Goal: Information Seeking & Learning: Check status

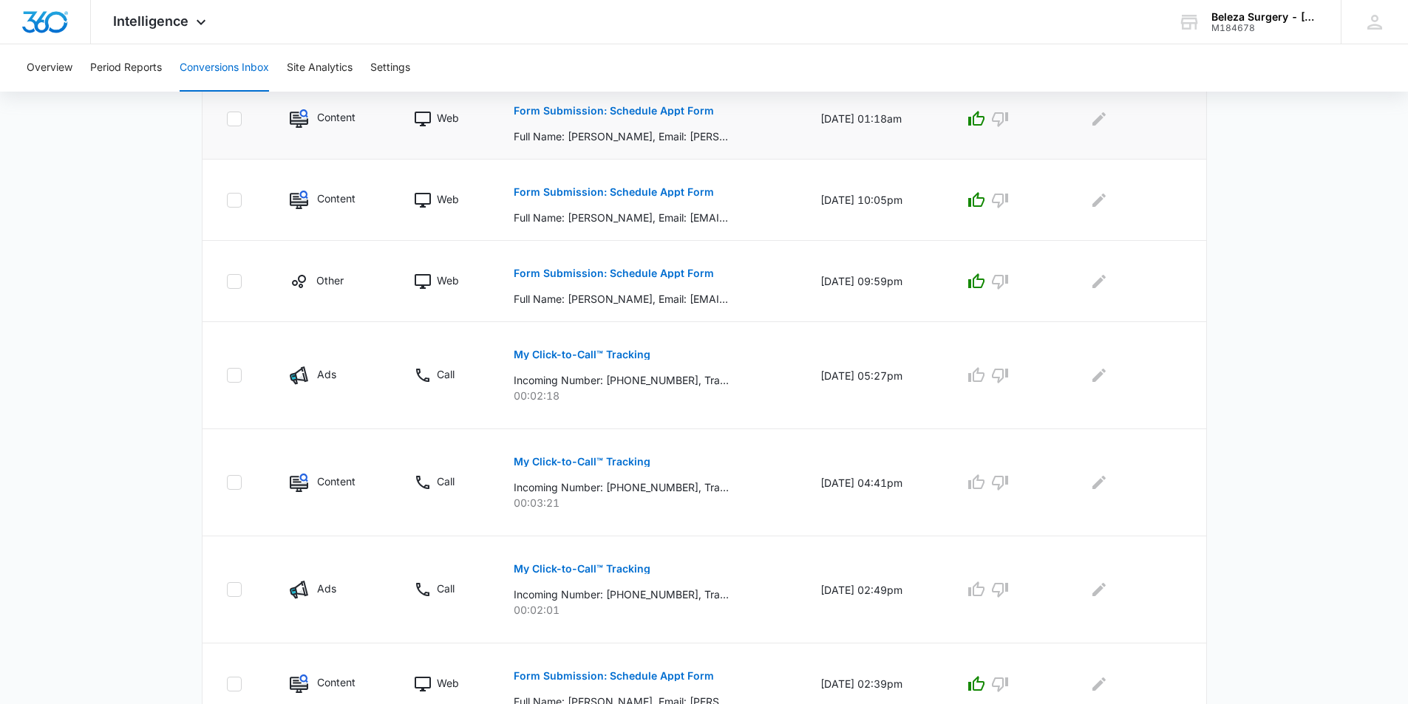
scroll to position [749, 0]
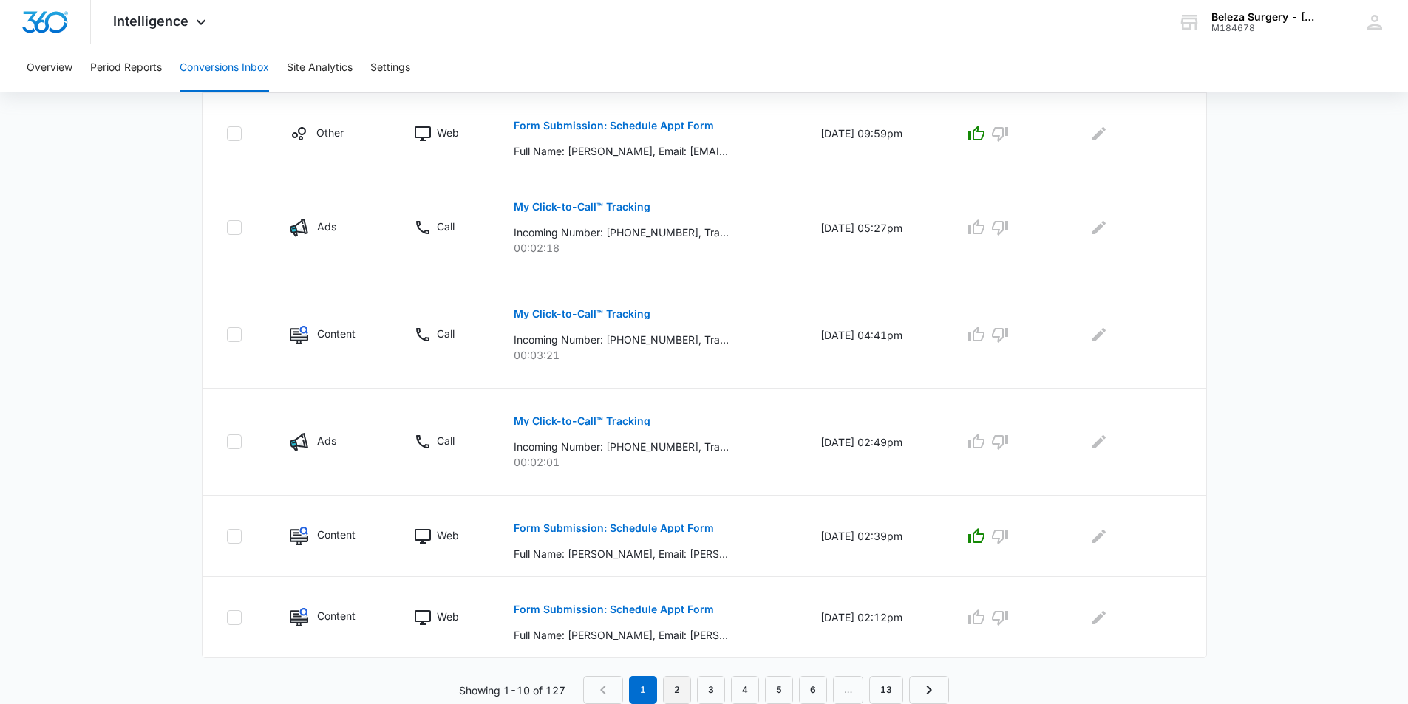
click at [676, 692] on link "2" at bounding box center [677, 690] width 28 height 28
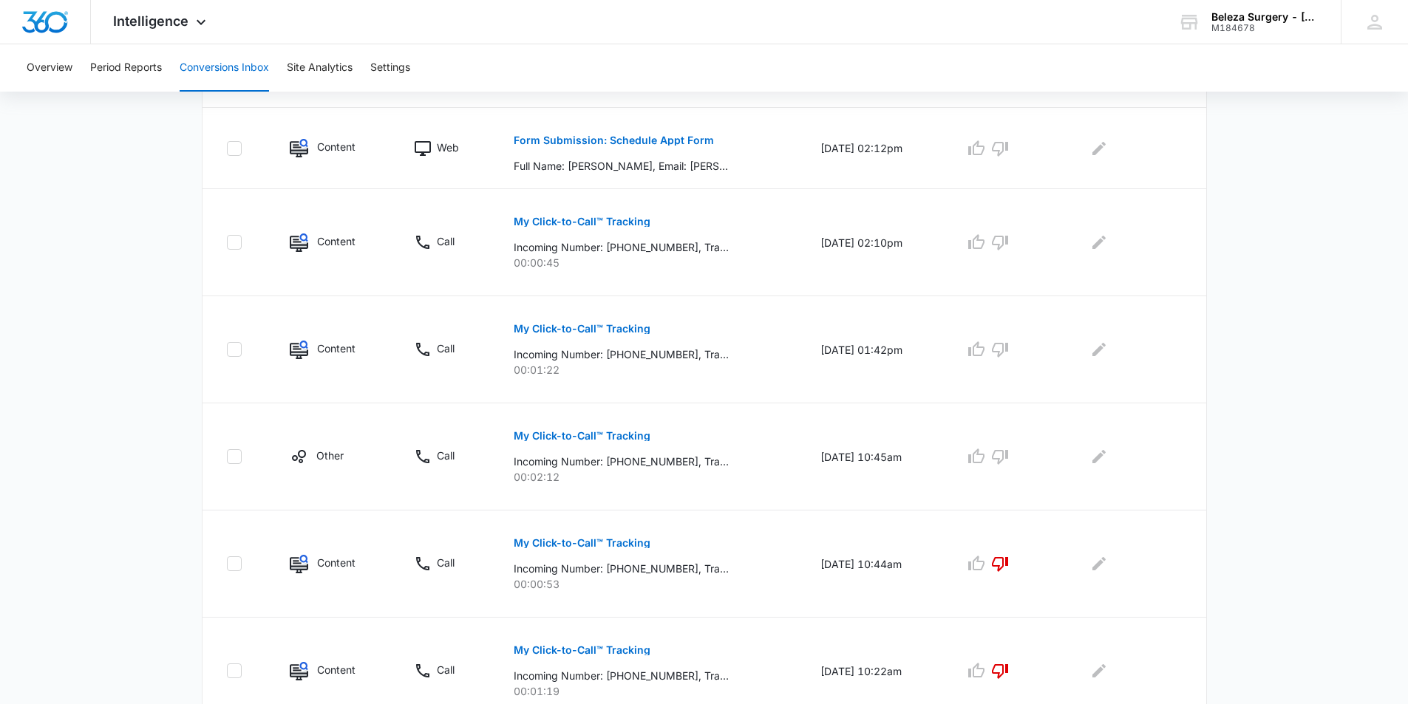
scroll to position [531, 0]
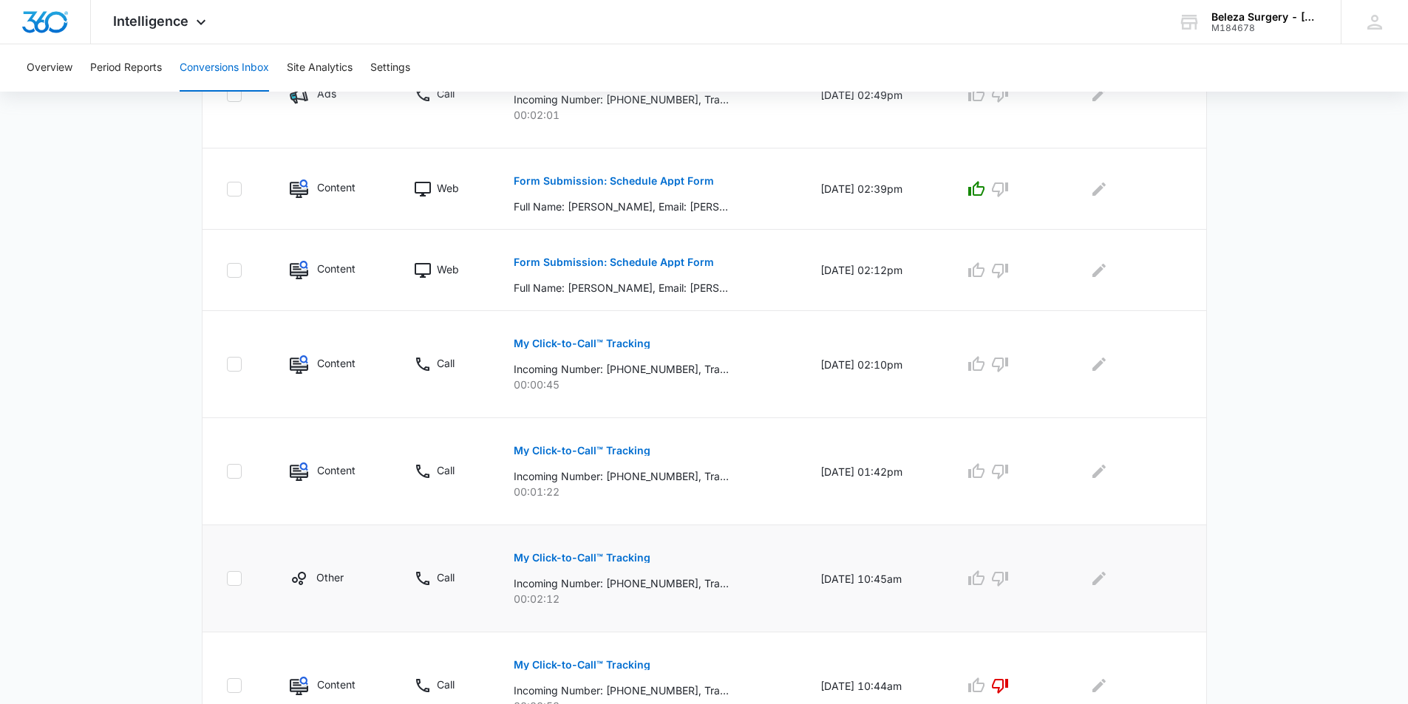
click at [590, 549] on button "My Click-to-Call™ Tracking" at bounding box center [582, 557] width 137 height 35
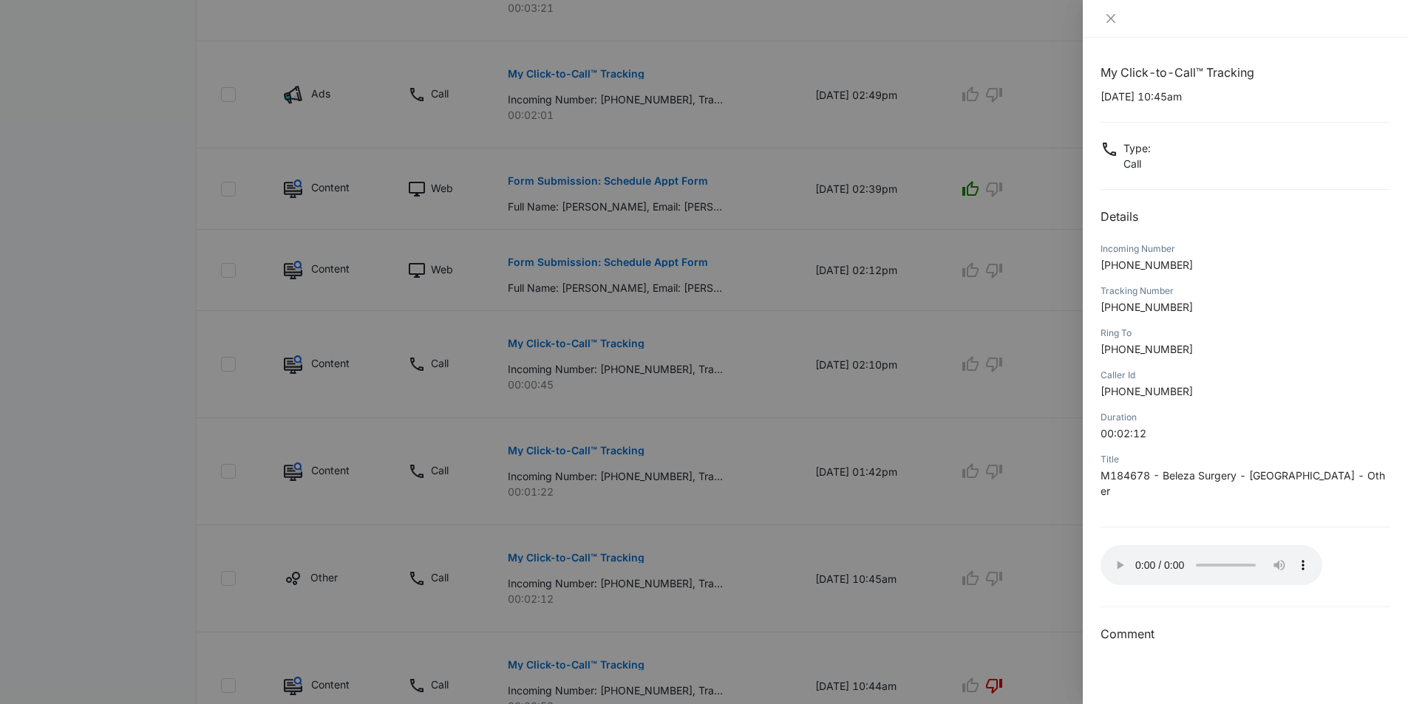
click at [892, 567] on div at bounding box center [704, 352] width 1408 height 704
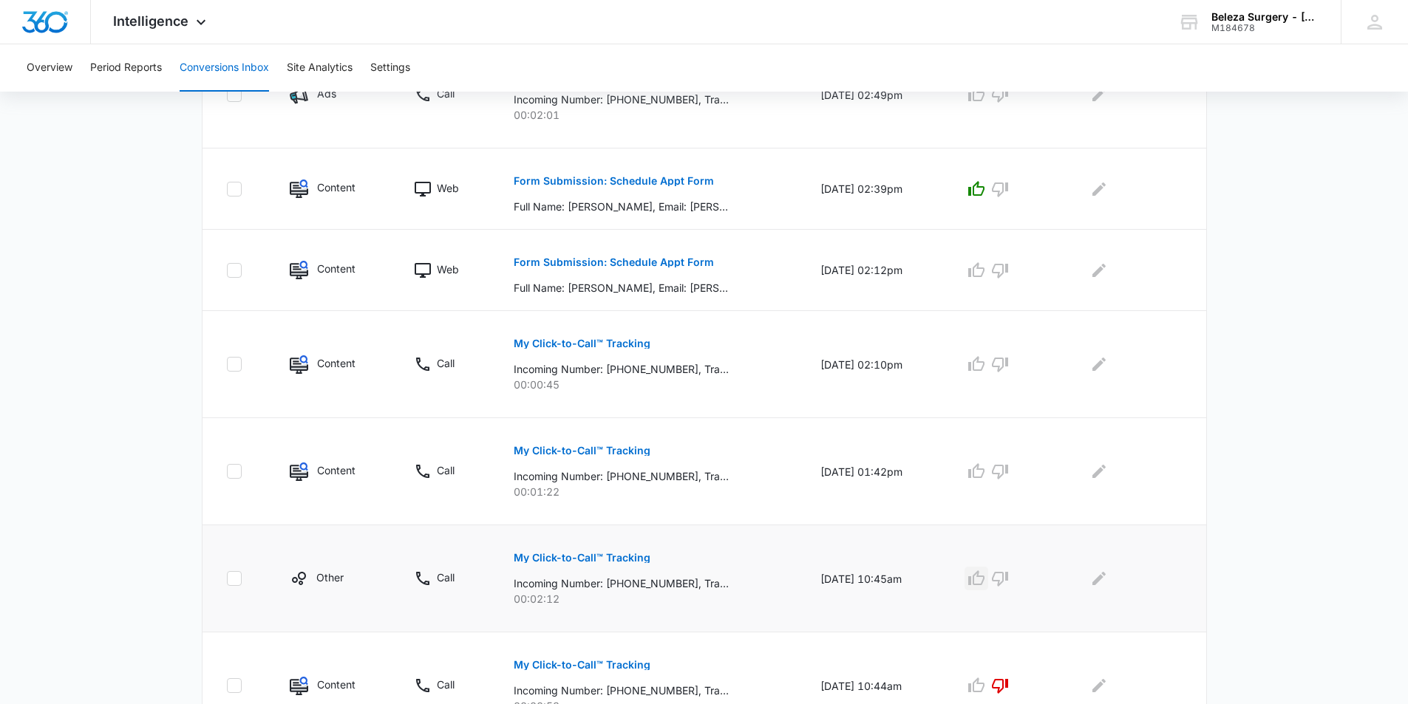
click at [978, 579] on icon "button" at bounding box center [976, 578] width 16 height 15
click at [579, 455] on p "My Click-to-Call™ Tracking" at bounding box center [582, 451] width 137 height 10
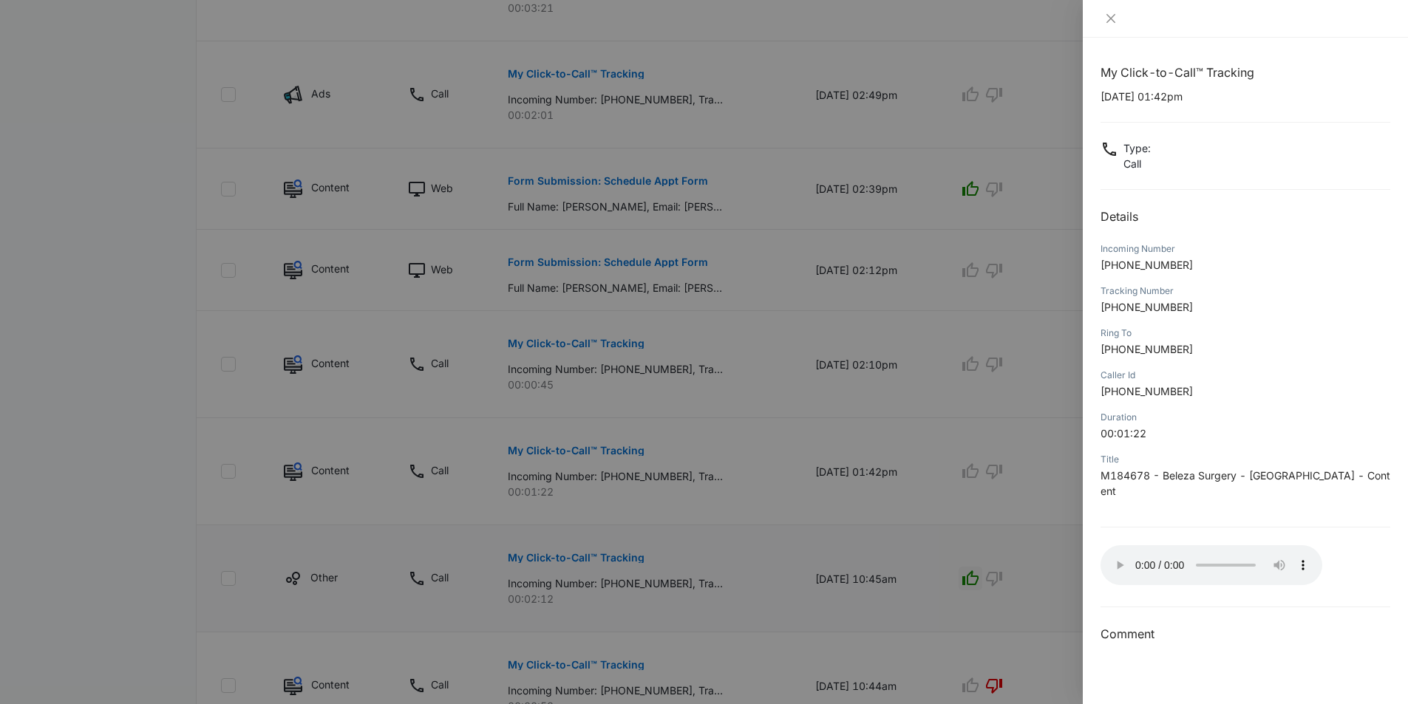
click at [829, 465] on div at bounding box center [704, 352] width 1408 height 704
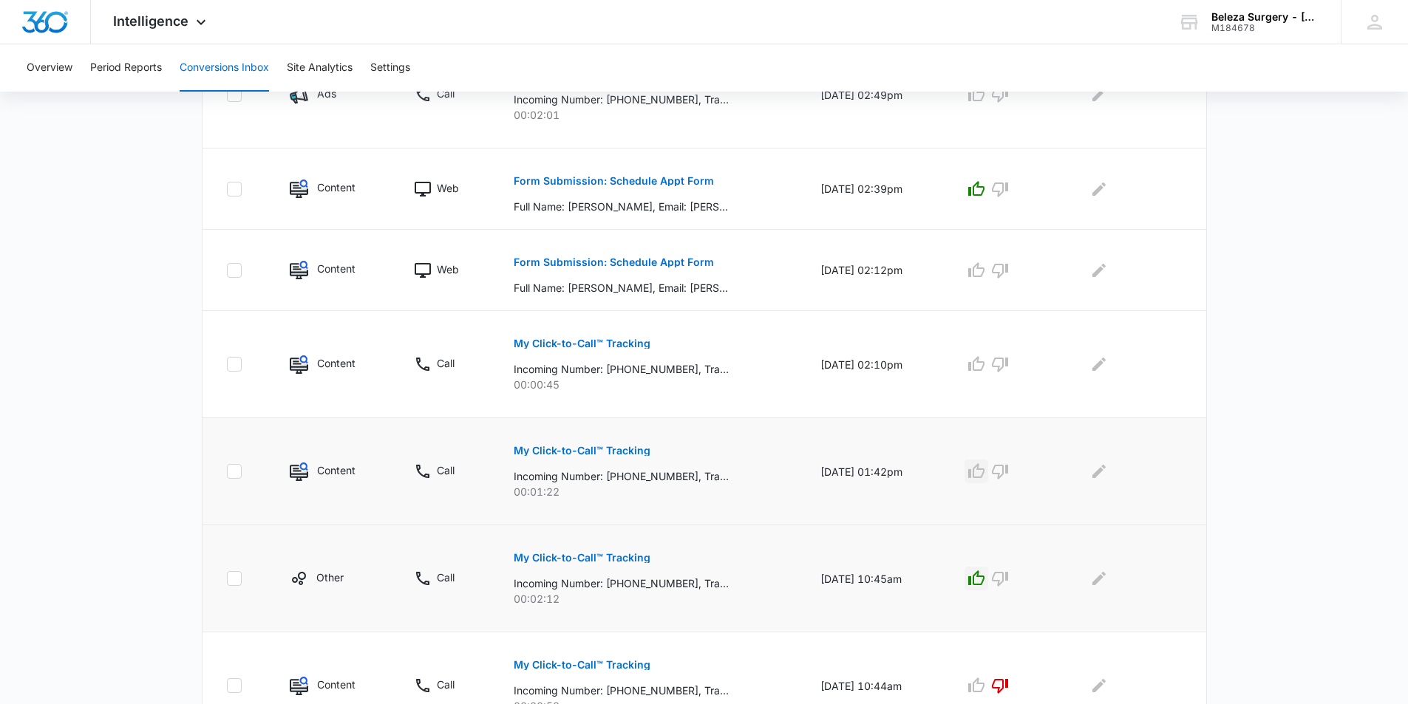
click at [977, 473] on icon "button" at bounding box center [976, 472] width 18 height 18
click at [563, 345] on p "My Click-to-Call™ Tracking" at bounding box center [582, 343] width 137 height 10
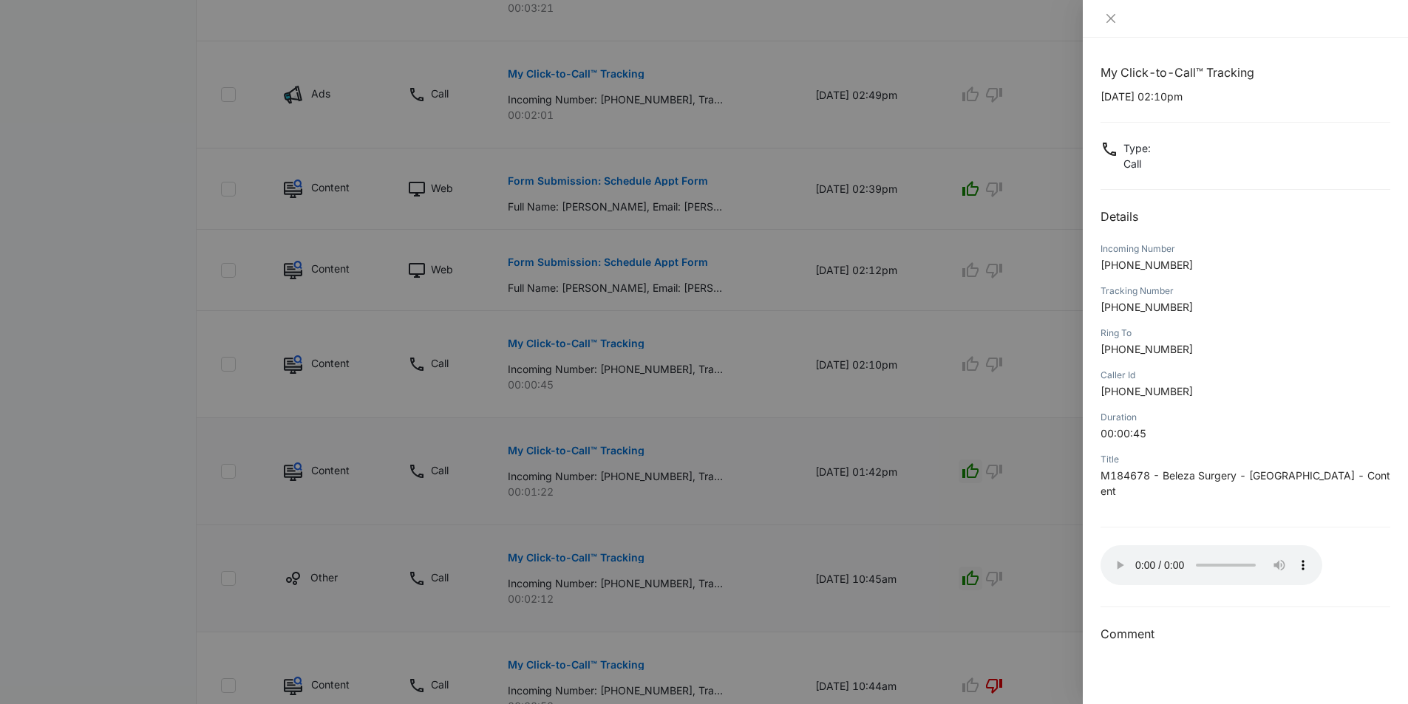
click at [735, 263] on div at bounding box center [704, 352] width 1408 height 704
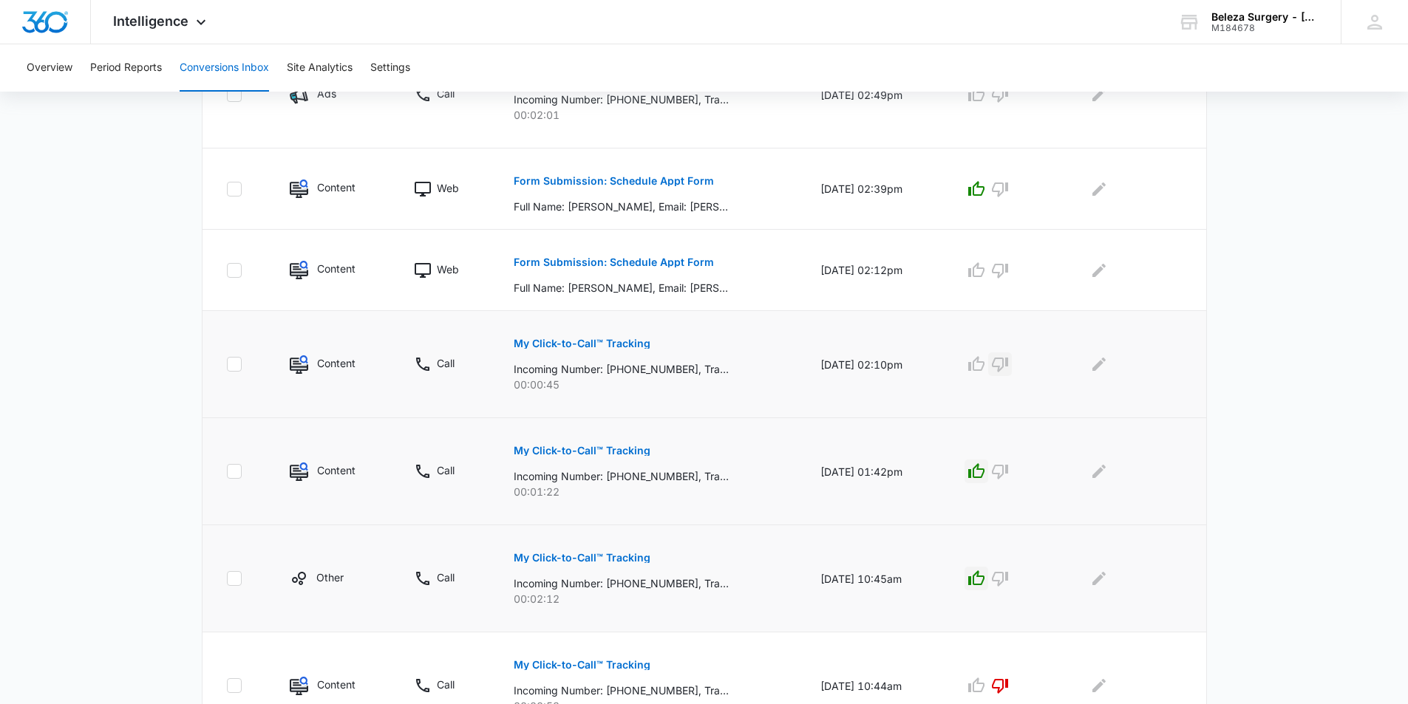
click at [1008, 366] on icon "button" at bounding box center [1000, 365] width 16 height 15
click at [1009, 276] on icon "button" at bounding box center [1000, 271] width 18 height 18
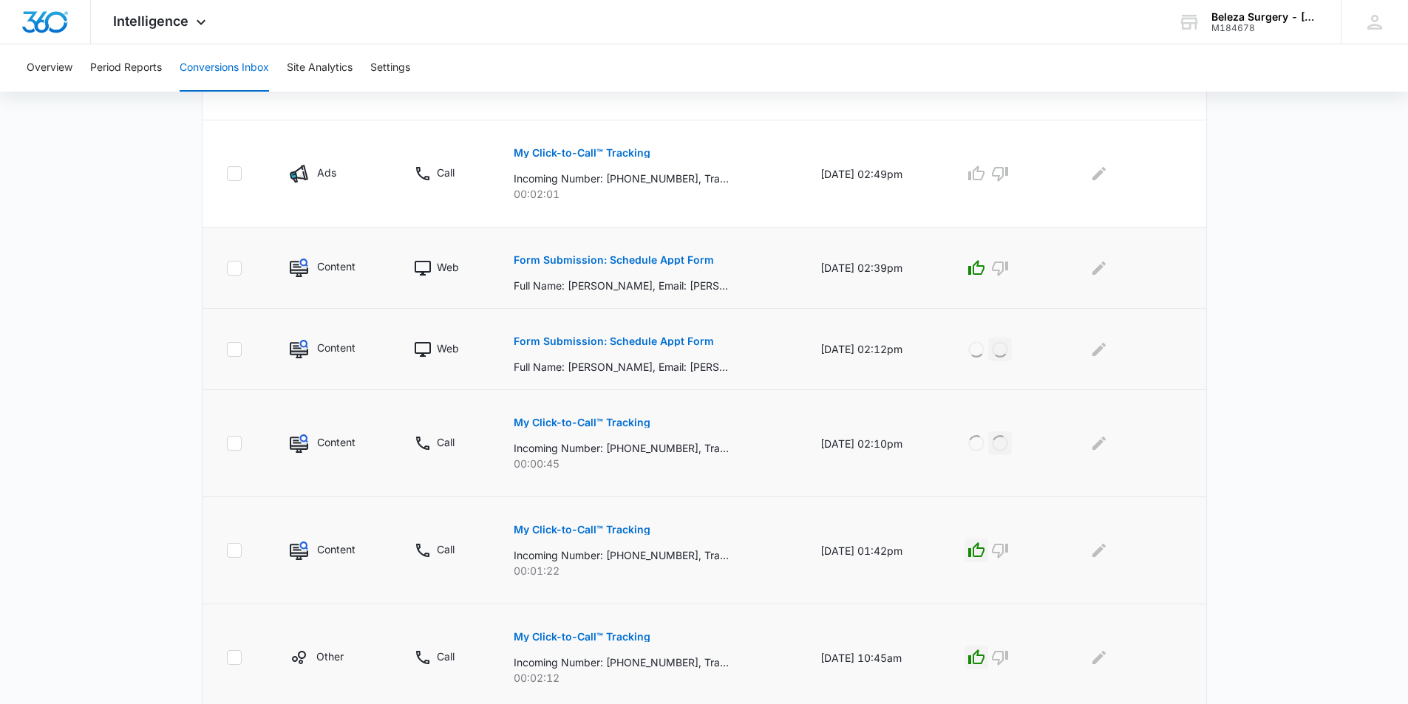
scroll to position [384, 0]
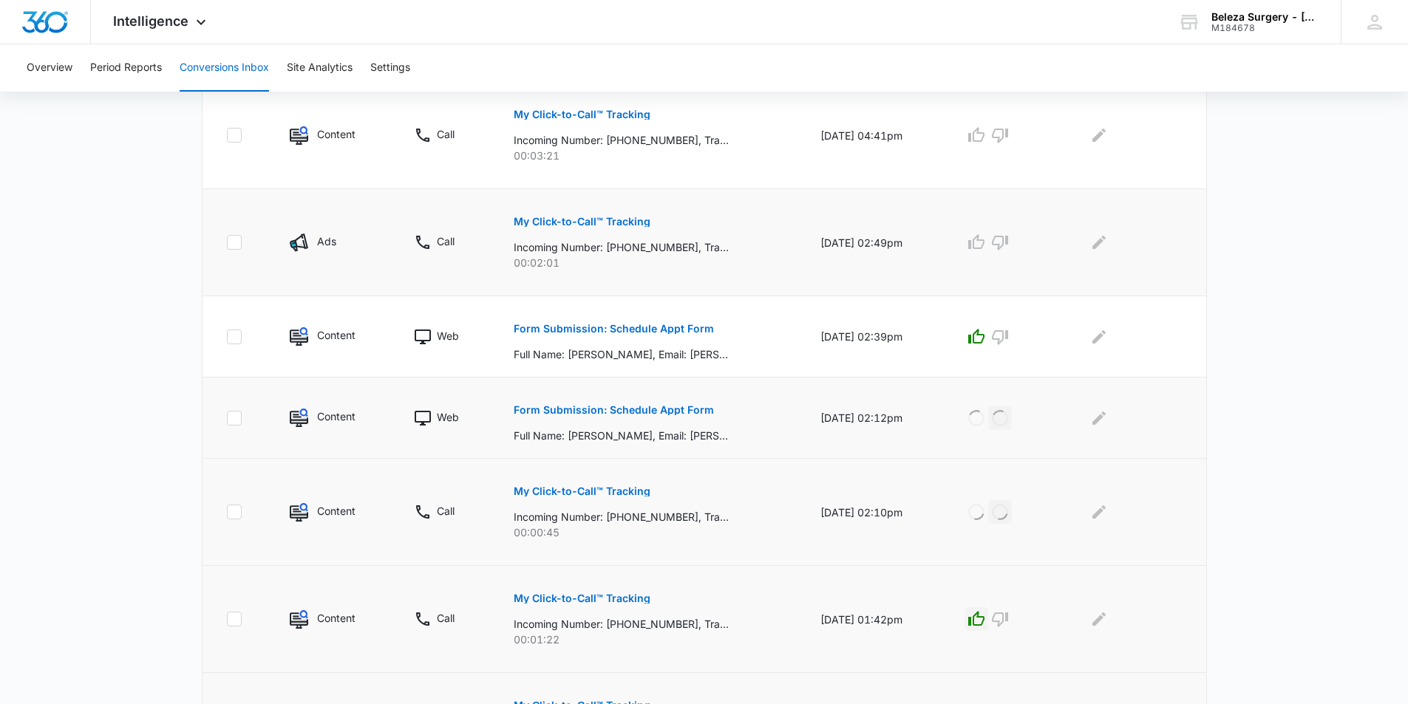
click at [568, 224] on p "My Click-to-Call™ Tracking" at bounding box center [582, 222] width 137 height 10
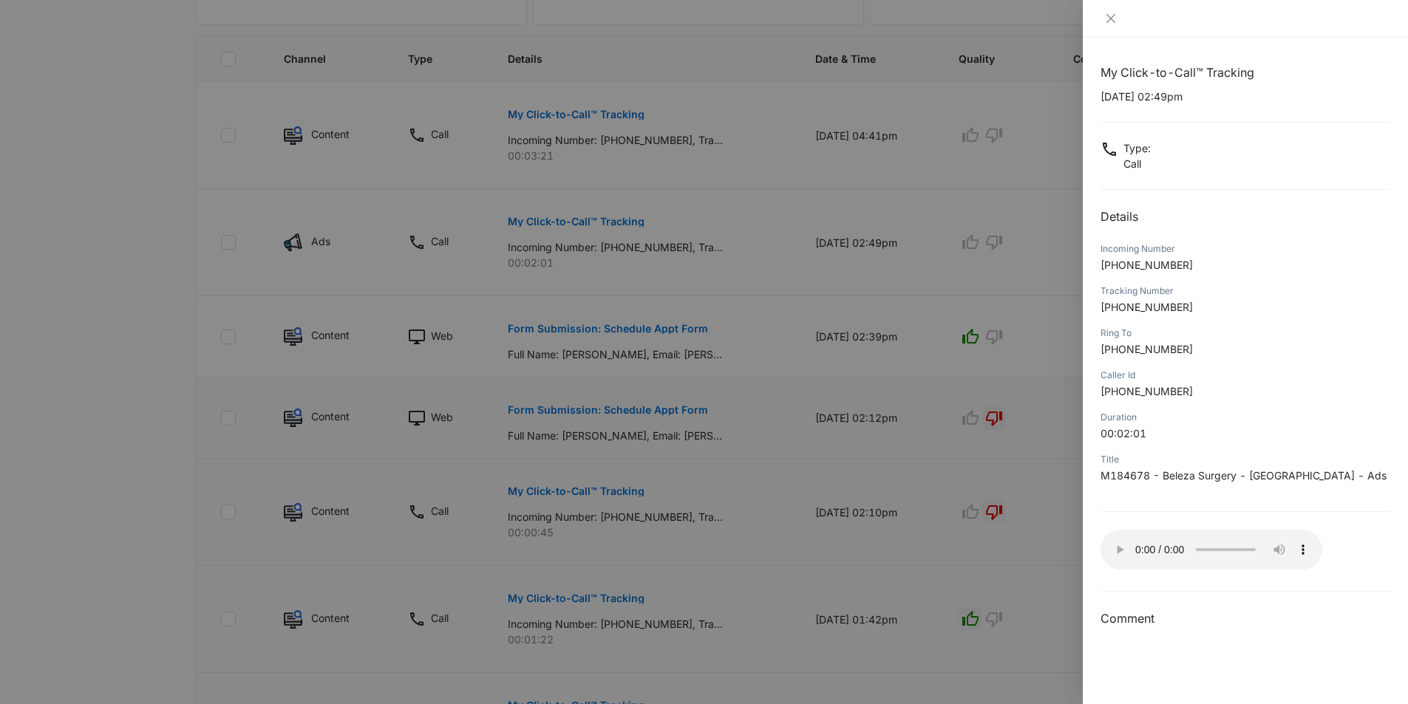
scroll to position [310, 0]
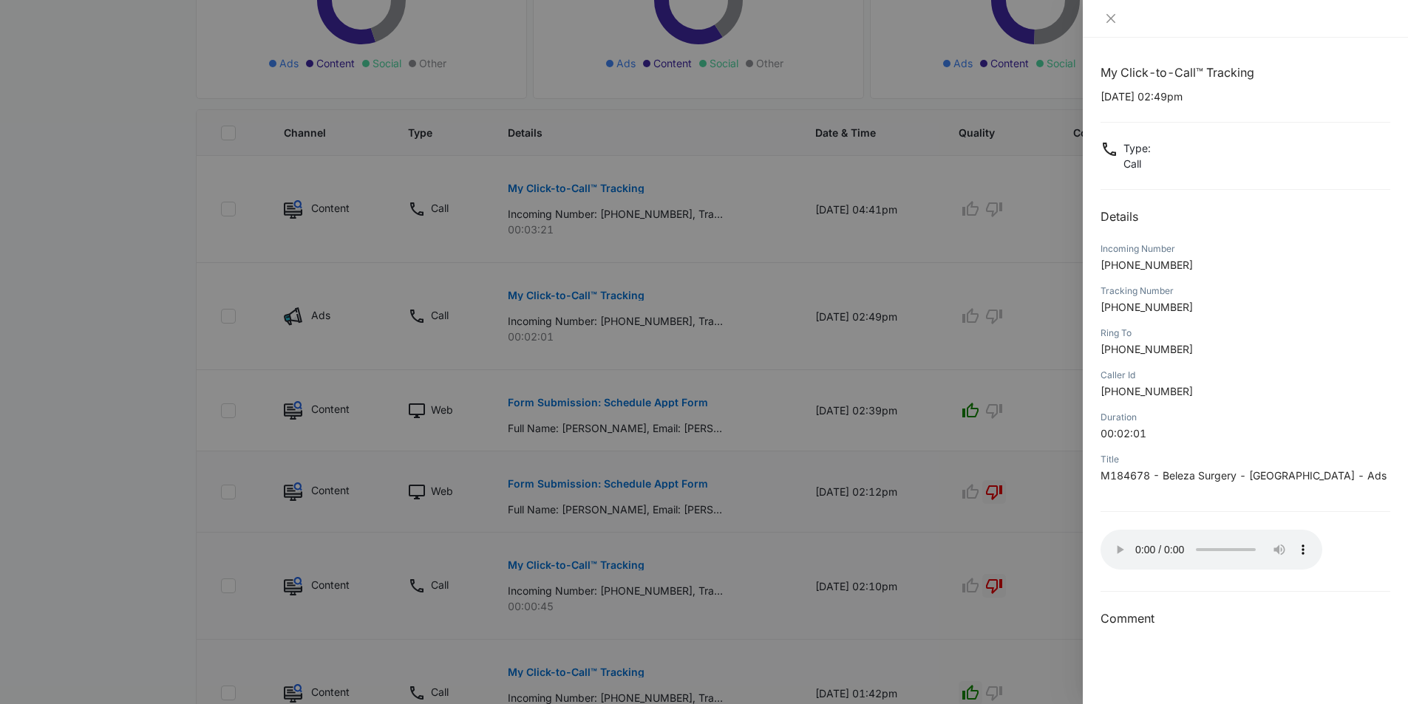
click at [904, 225] on div at bounding box center [704, 352] width 1408 height 704
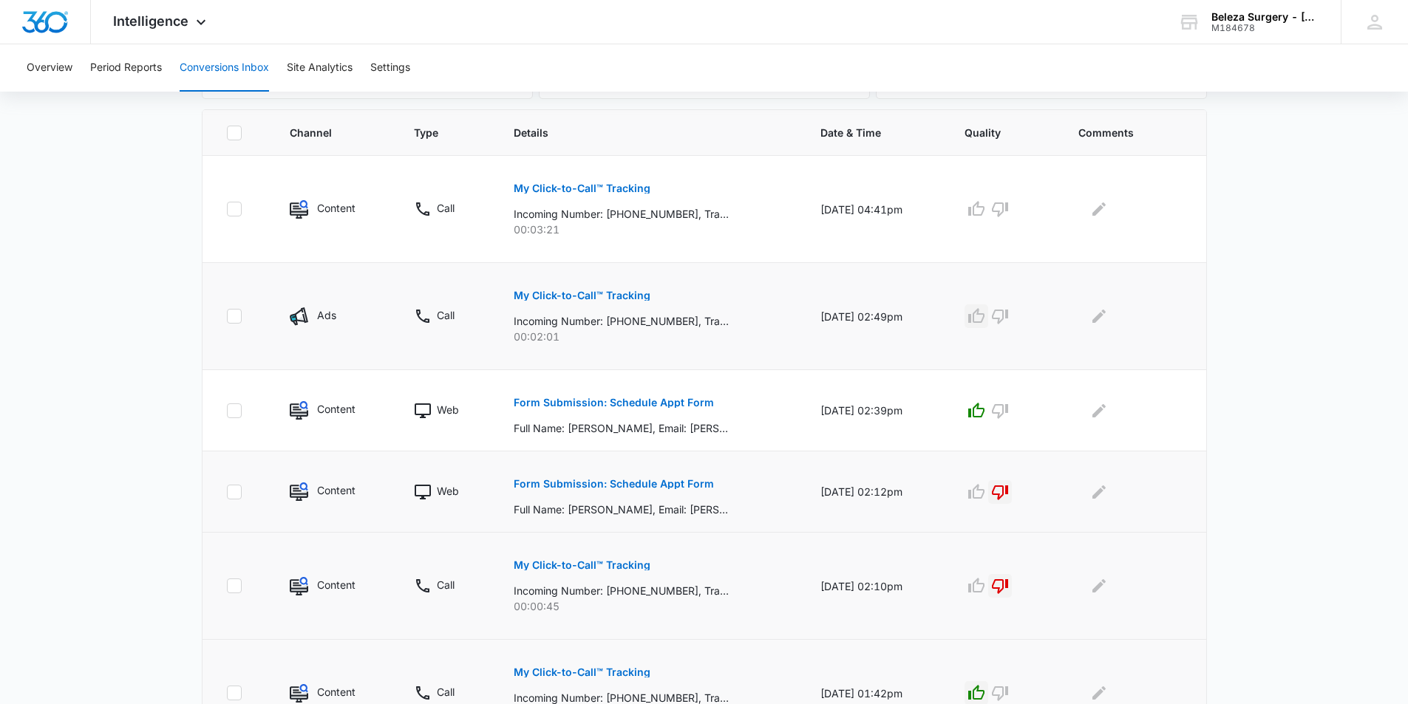
click at [978, 316] on icon "button" at bounding box center [976, 315] width 16 height 15
click at [599, 178] on button "My Click-to-Call™ Tracking" at bounding box center [582, 188] width 137 height 35
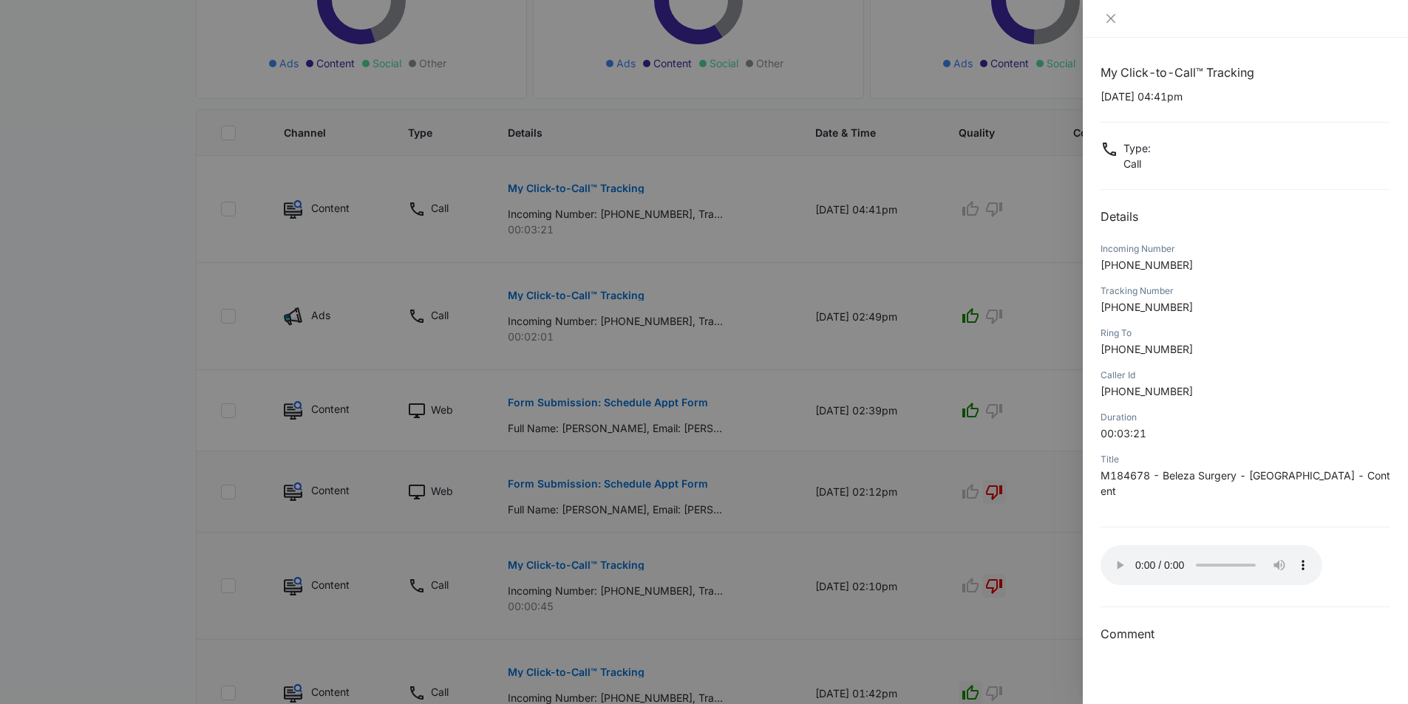
click at [921, 200] on div at bounding box center [704, 352] width 1408 height 704
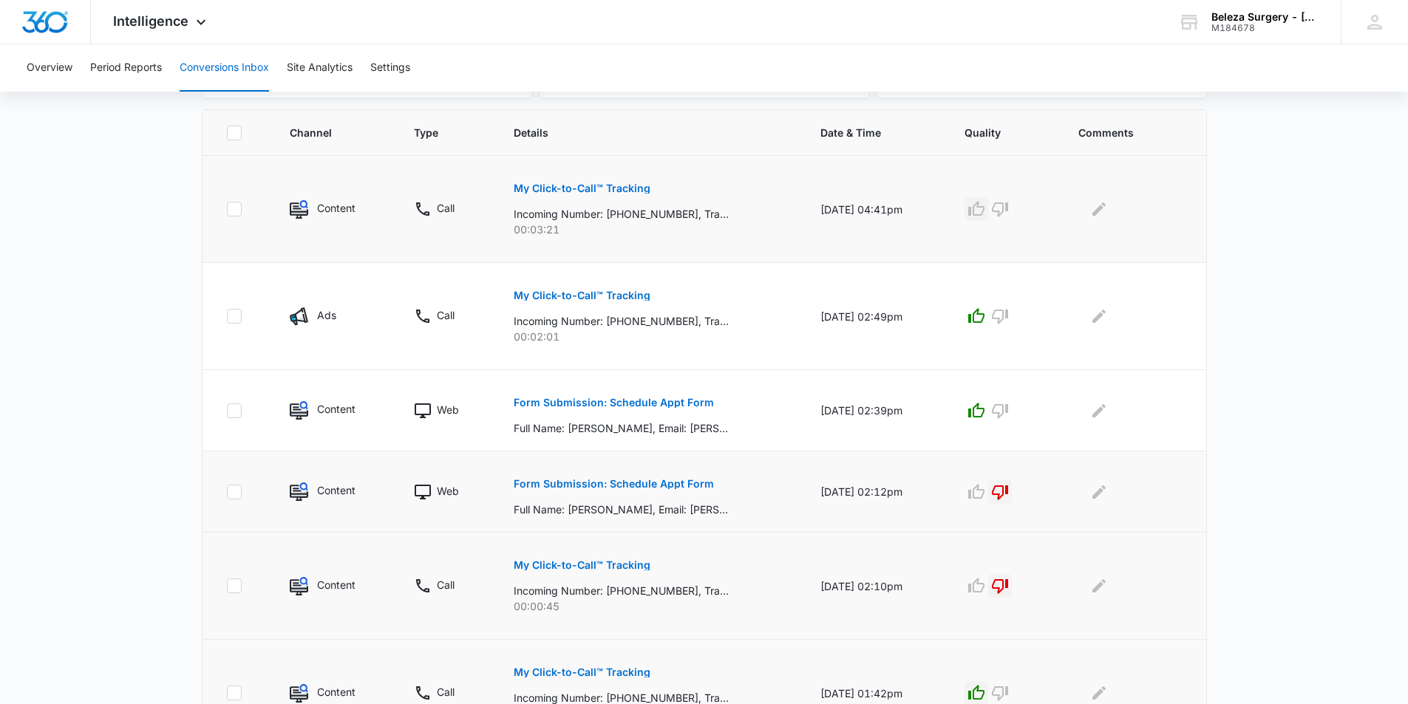
click at [984, 209] on icon "button" at bounding box center [976, 209] width 18 height 18
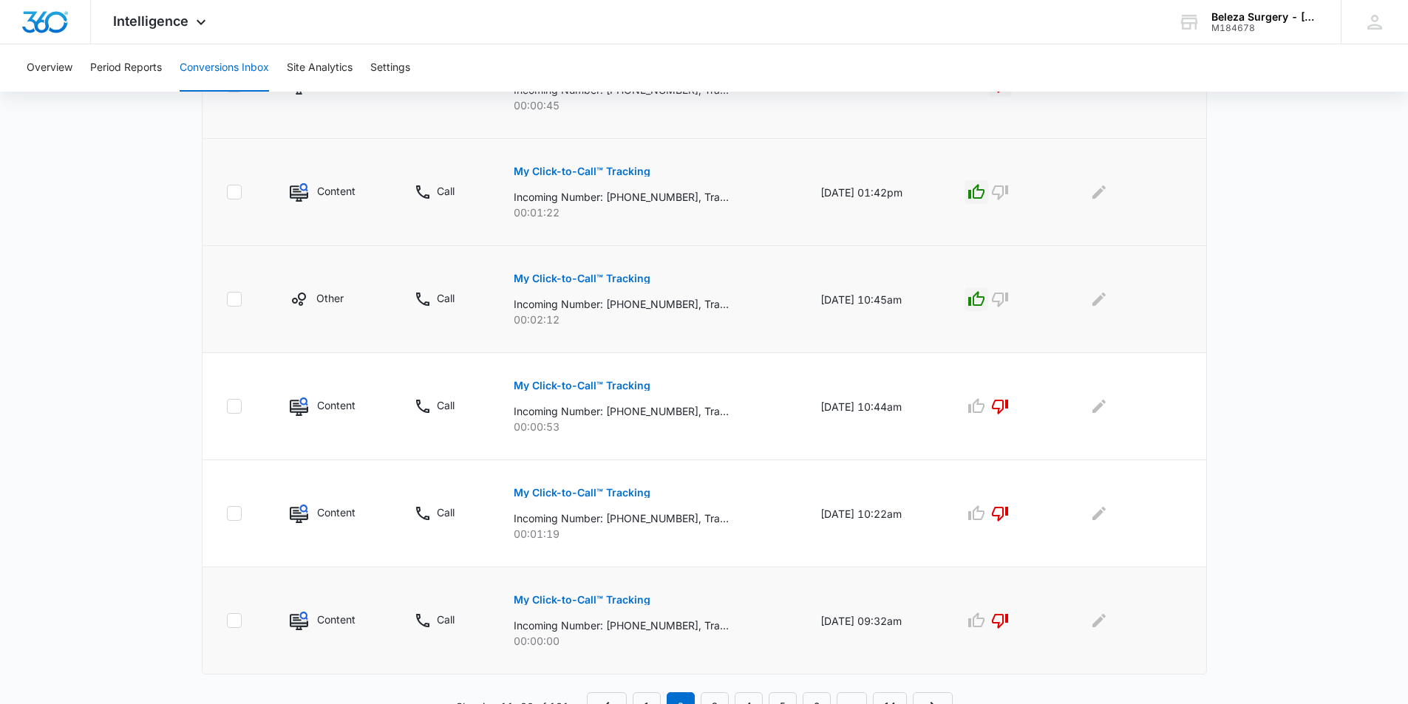
scroll to position [827, 0]
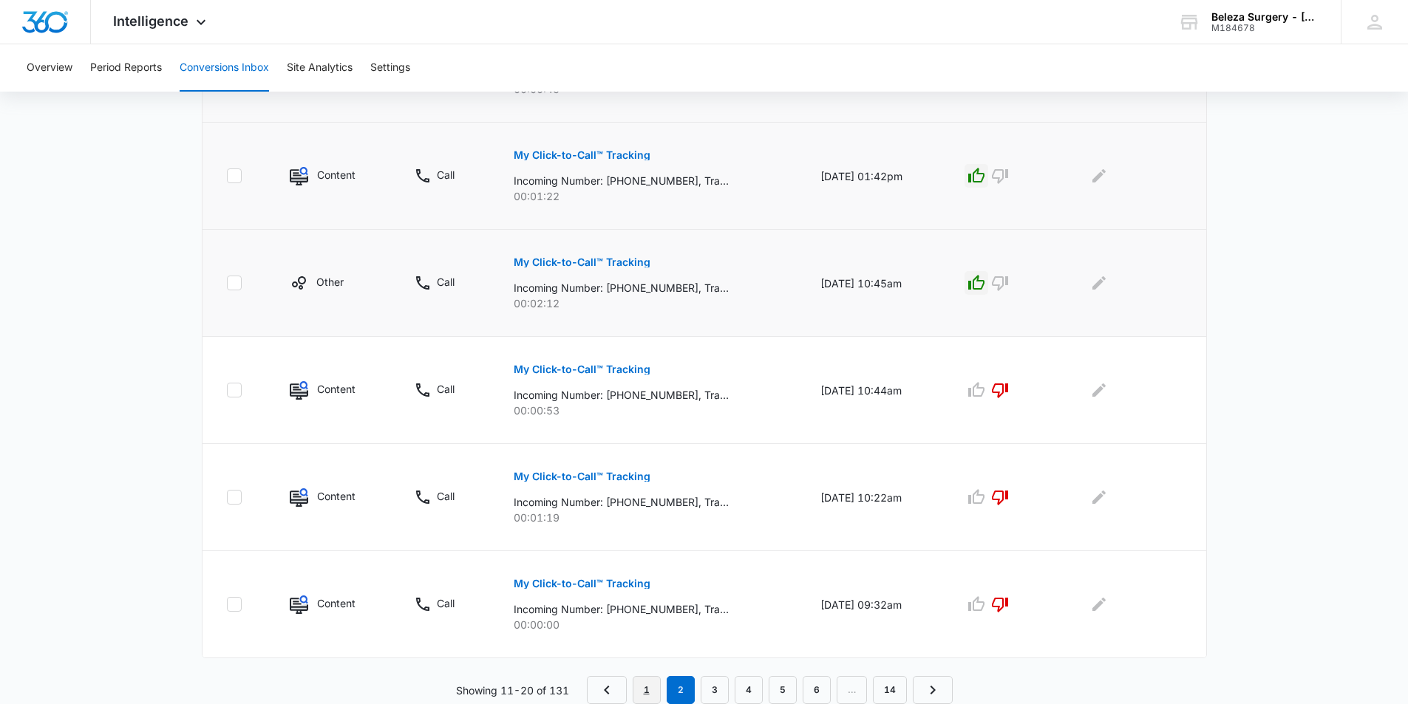
click at [647, 685] on link "1" at bounding box center [647, 690] width 28 height 28
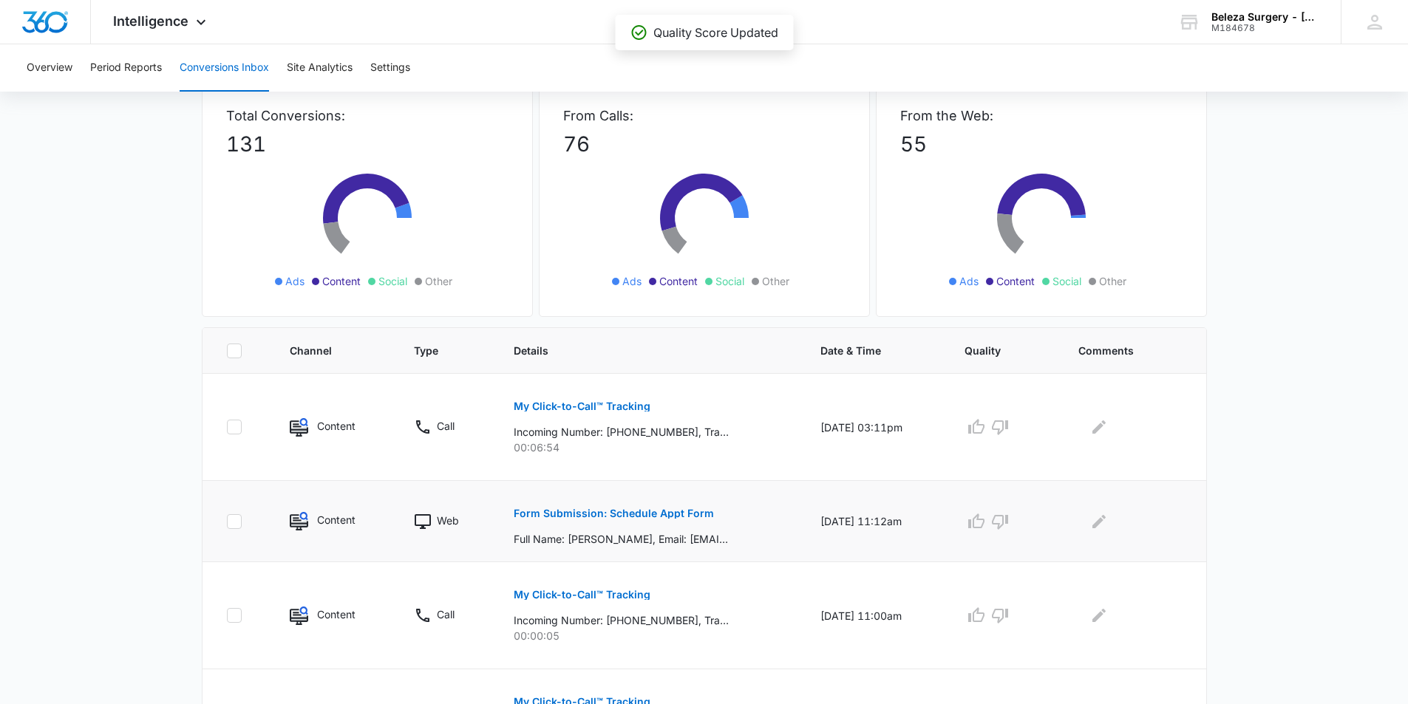
scroll to position [148, 0]
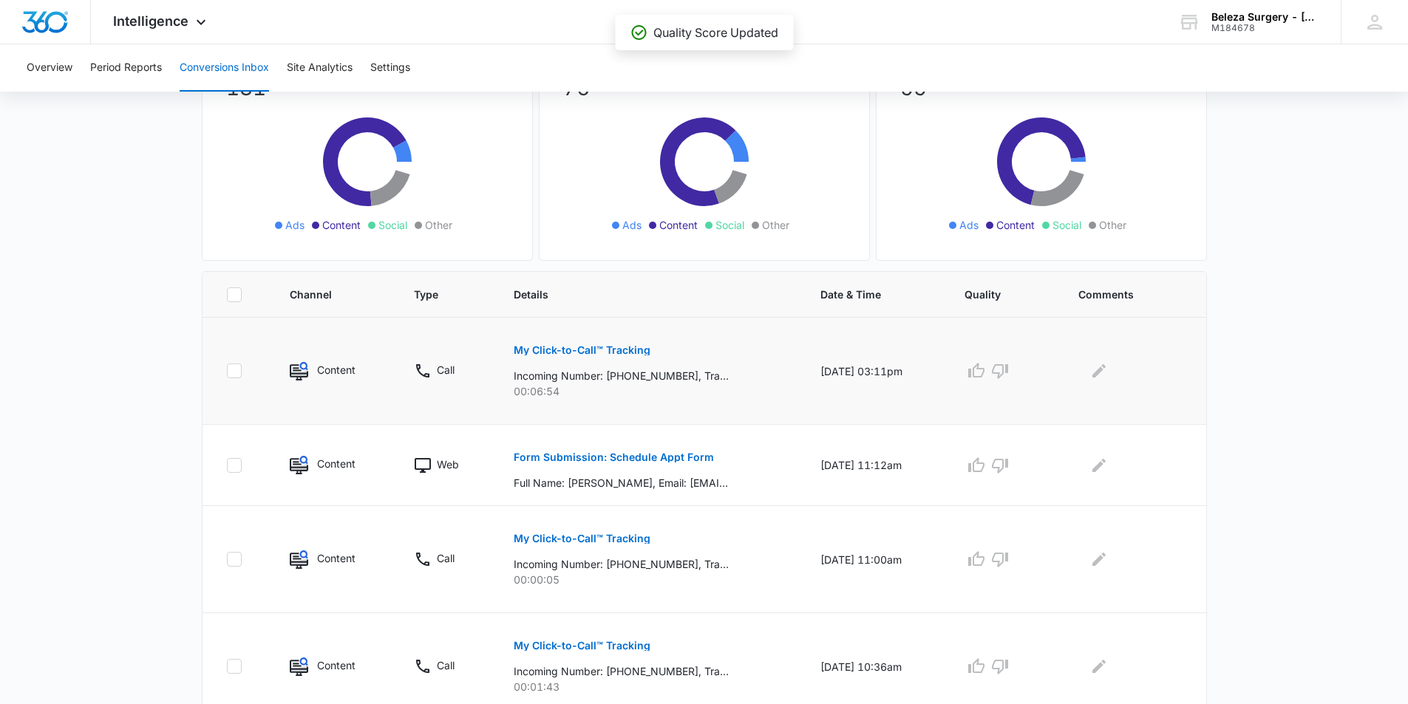
click at [535, 354] on p "My Click-to-Call™ Tracking" at bounding box center [582, 350] width 137 height 10
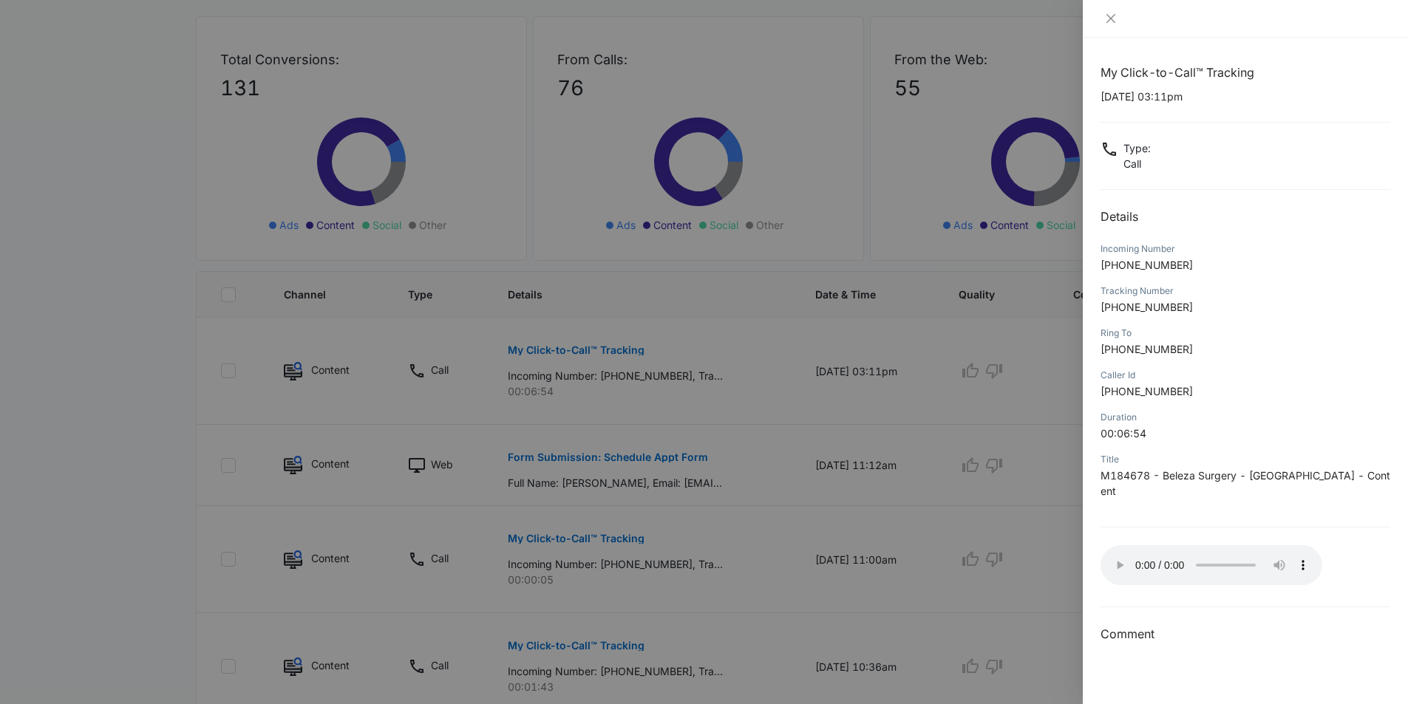
click at [992, 379] on div at bounding box center [704, 352] width 1408 height 704
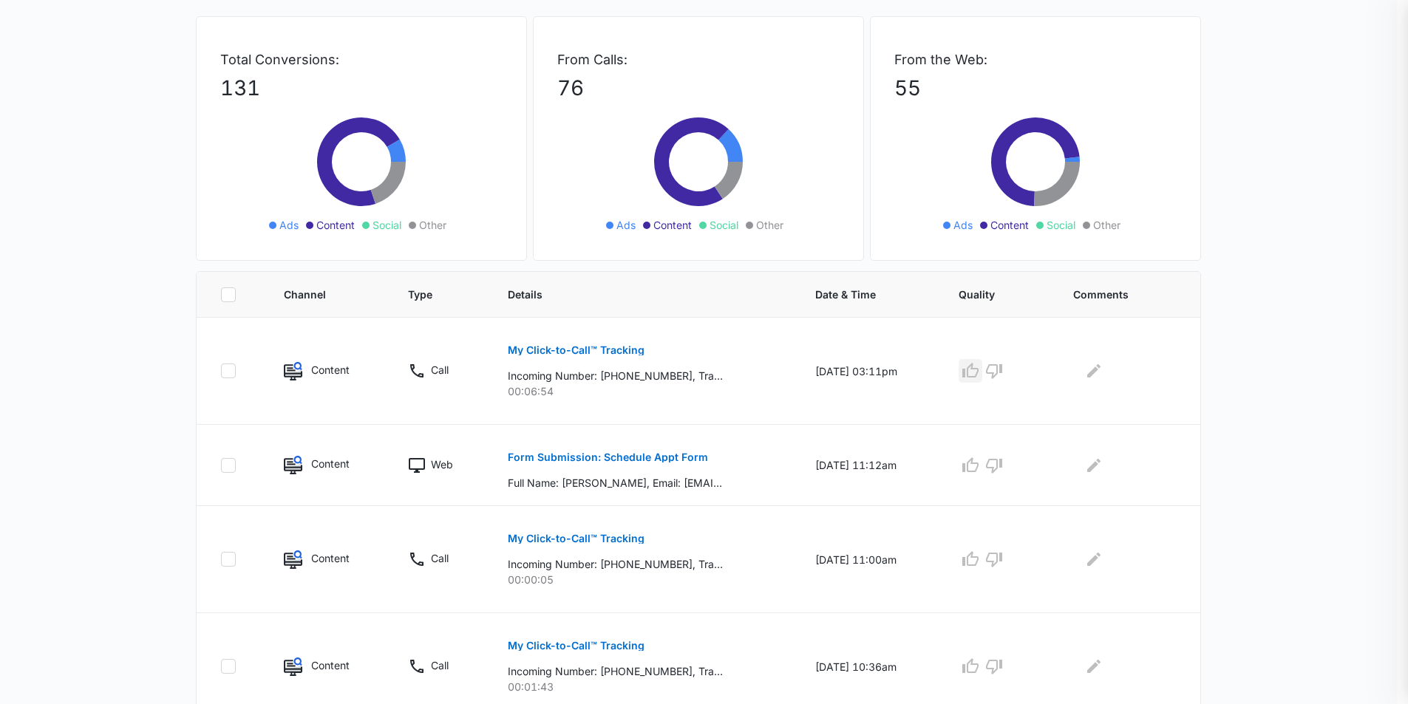
click at [977, 368] on icon "button" at bounding box center [970, 371] width 18 height 18
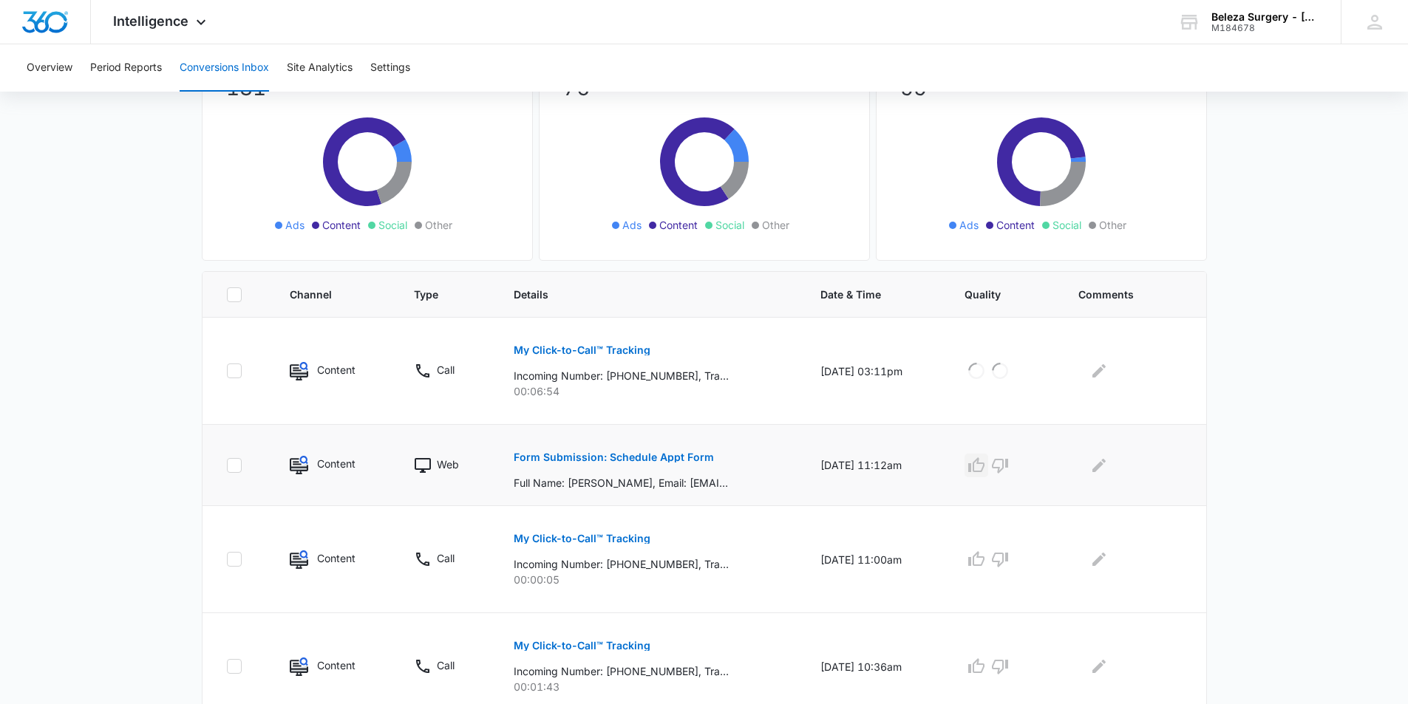
click at [987, 454] on button "button" at bounding box center [976, 466] width 24 height 24
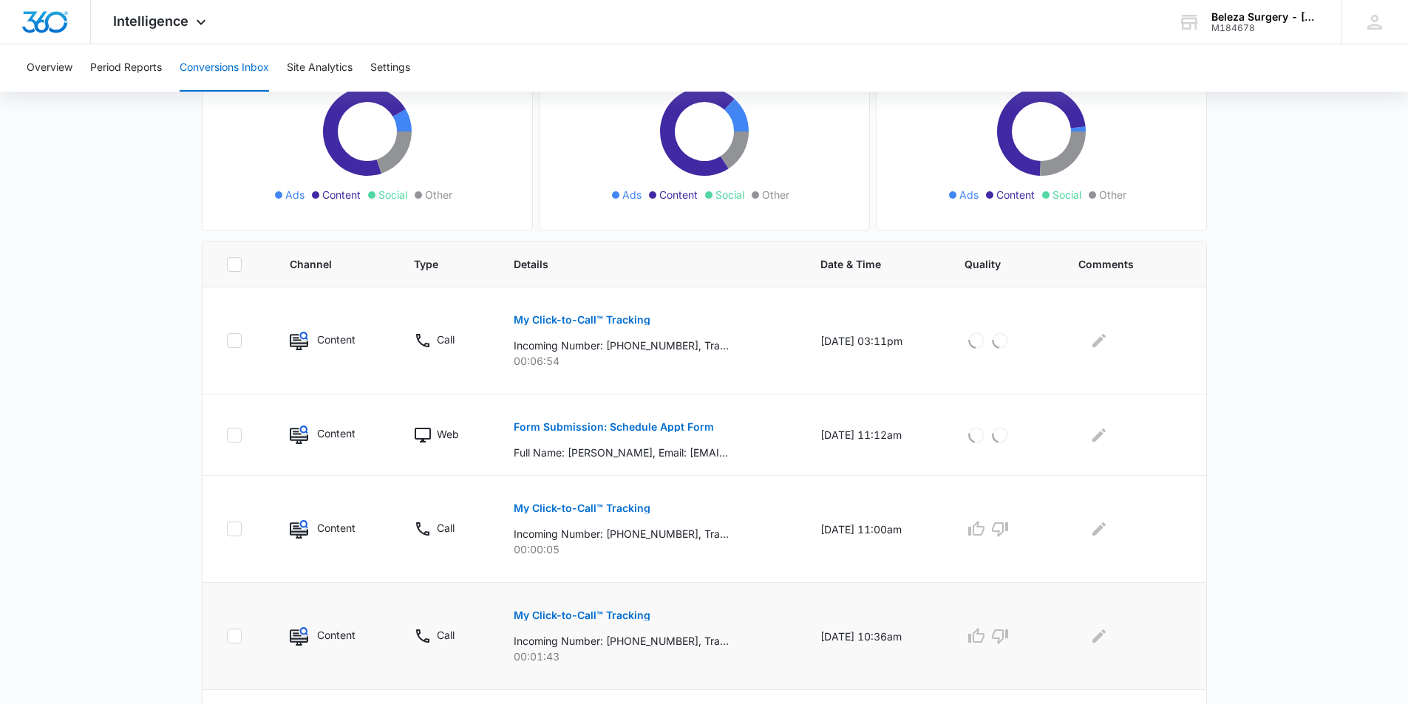
scroll to position [296, 0]
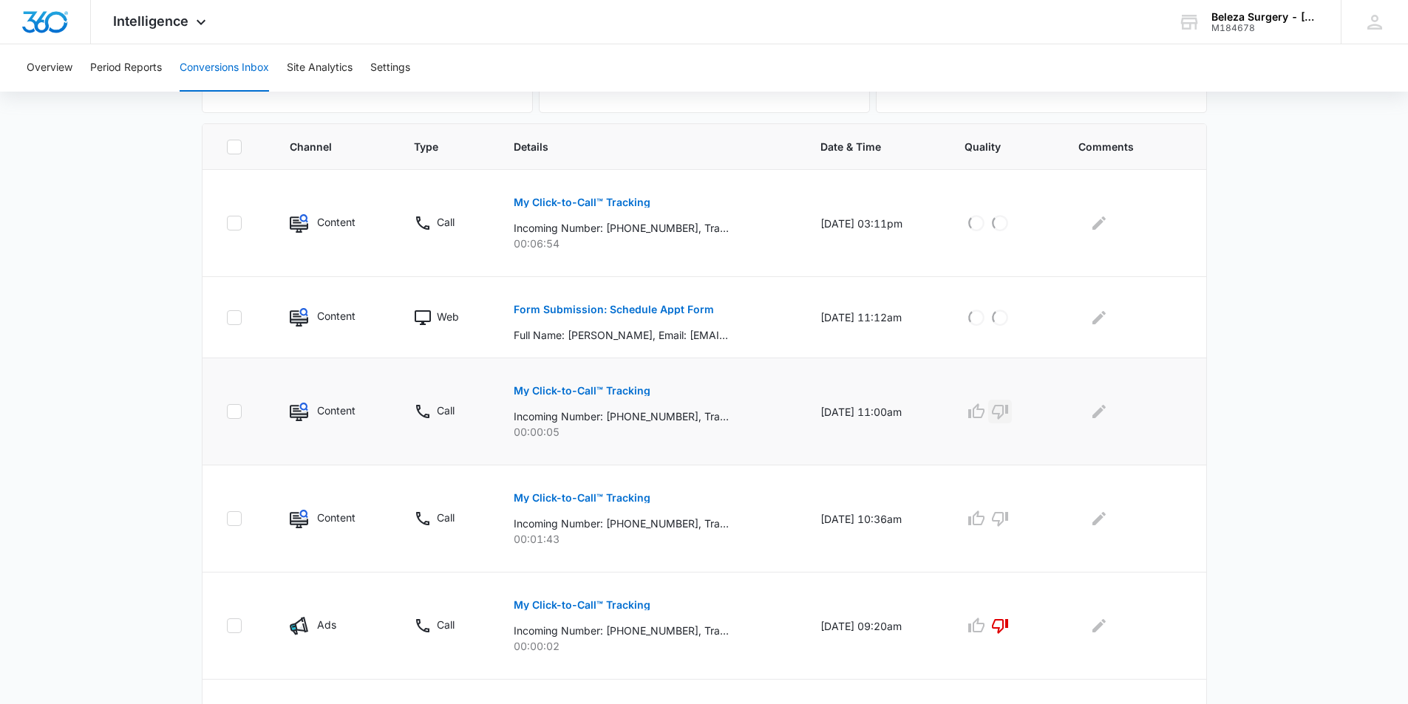
click at [1009, 409] on icon "button" at bounding box center [1000, 412] width 18 height 18
click at [579, 509] on button "My Click-to-Call™ Tracking" at bounding box center [582, 497] width 137 height 35
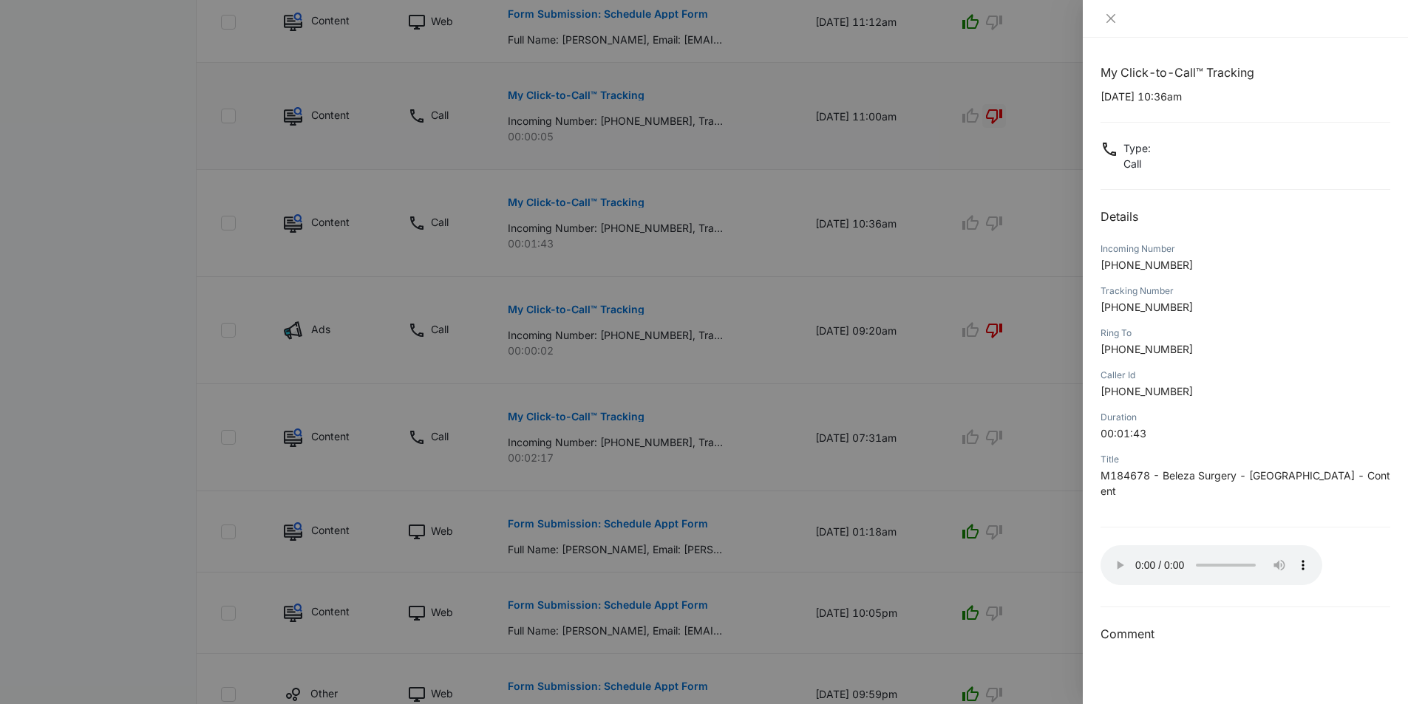
scroll to position [517, 0]
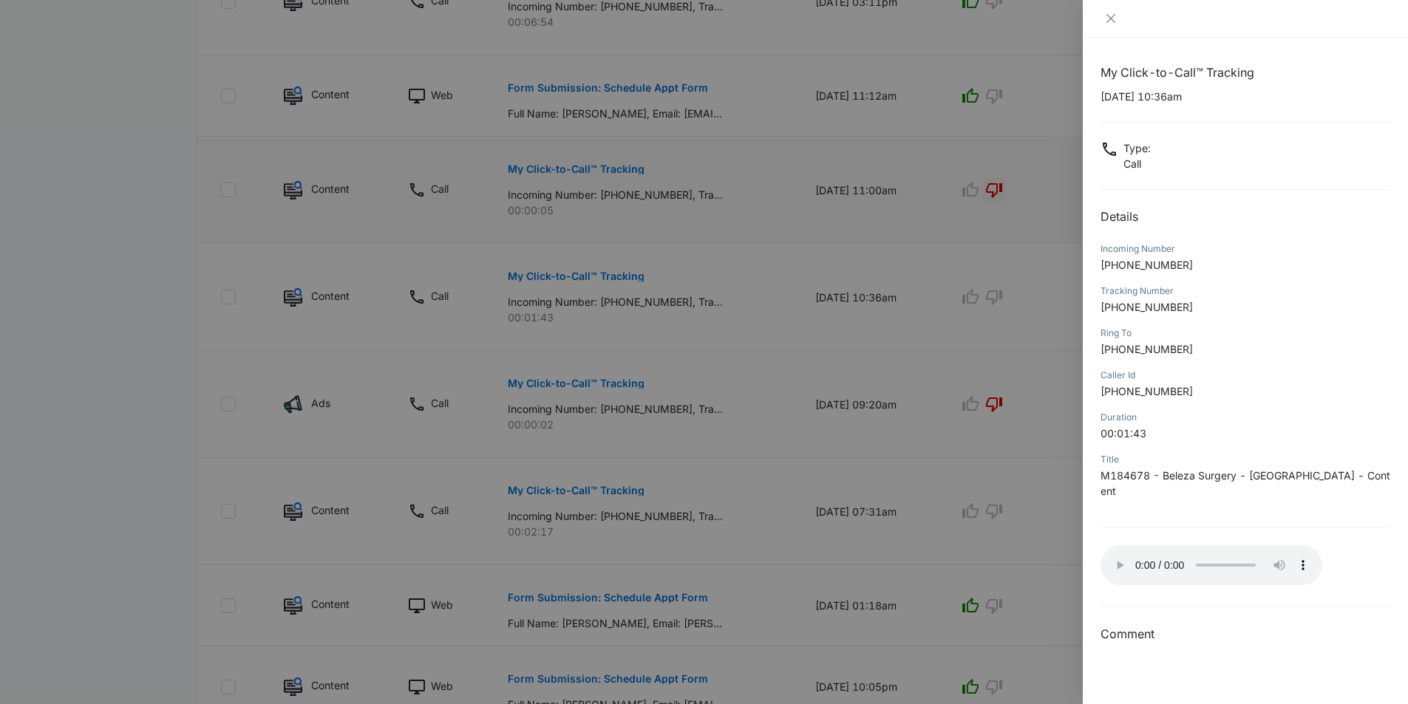
click at [967, 272] on div at bounding box center [704, 352] width 1408 height 704
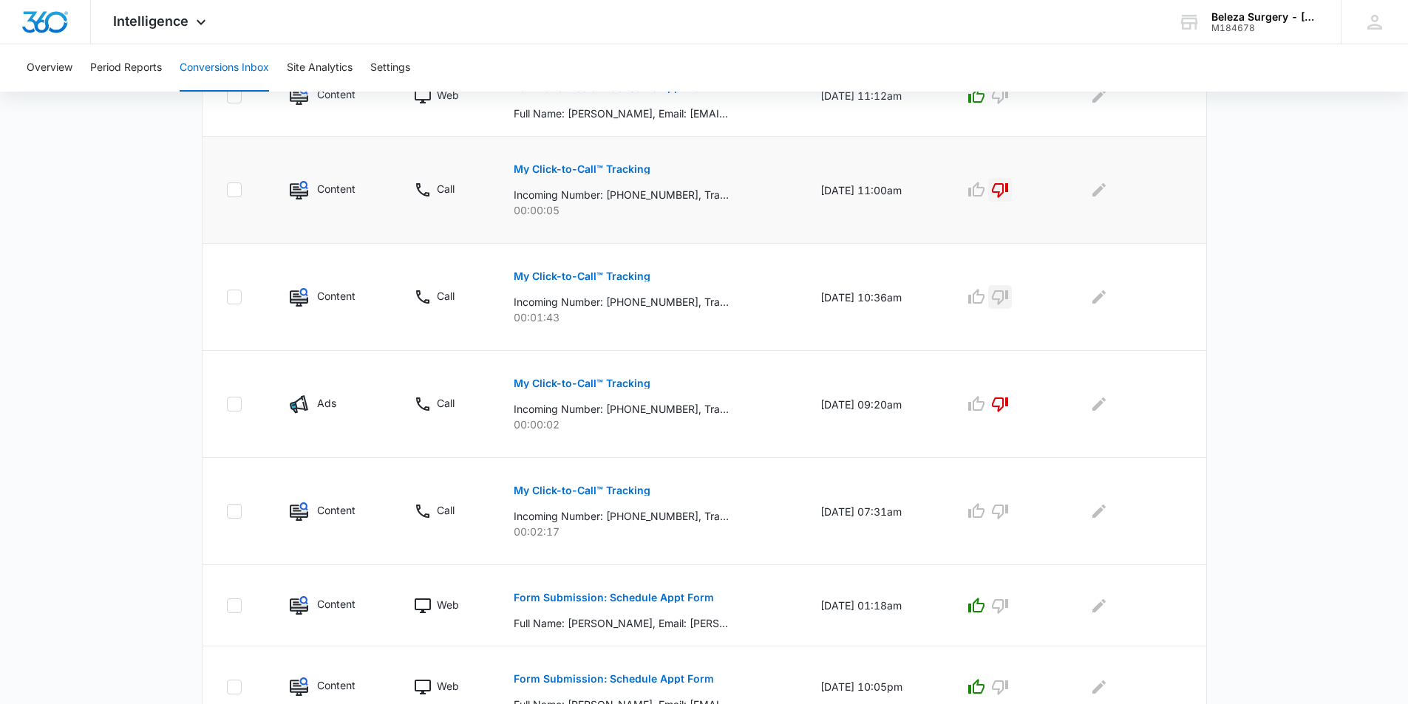
click at [1001, 300] on icon "button" at bounding box center [1000, 297] width 18 height 18
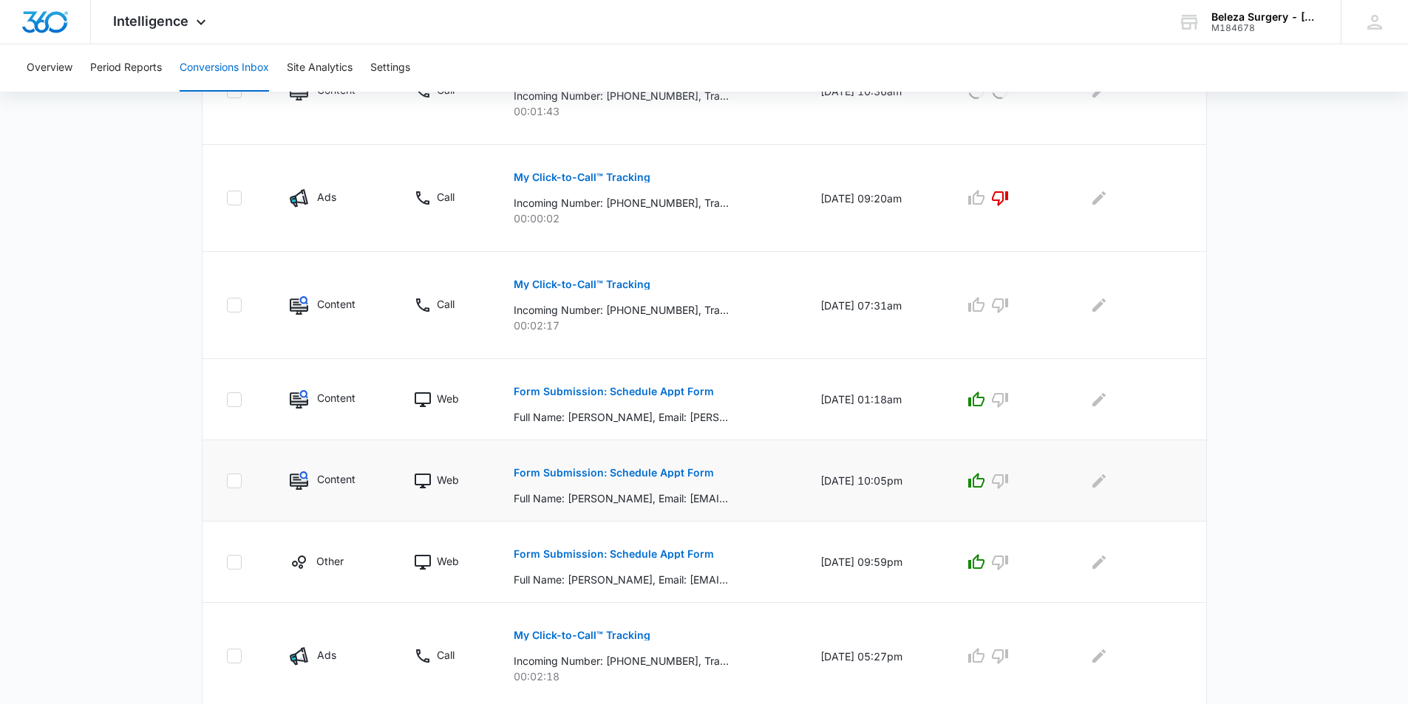
scroll to position [739, 0]
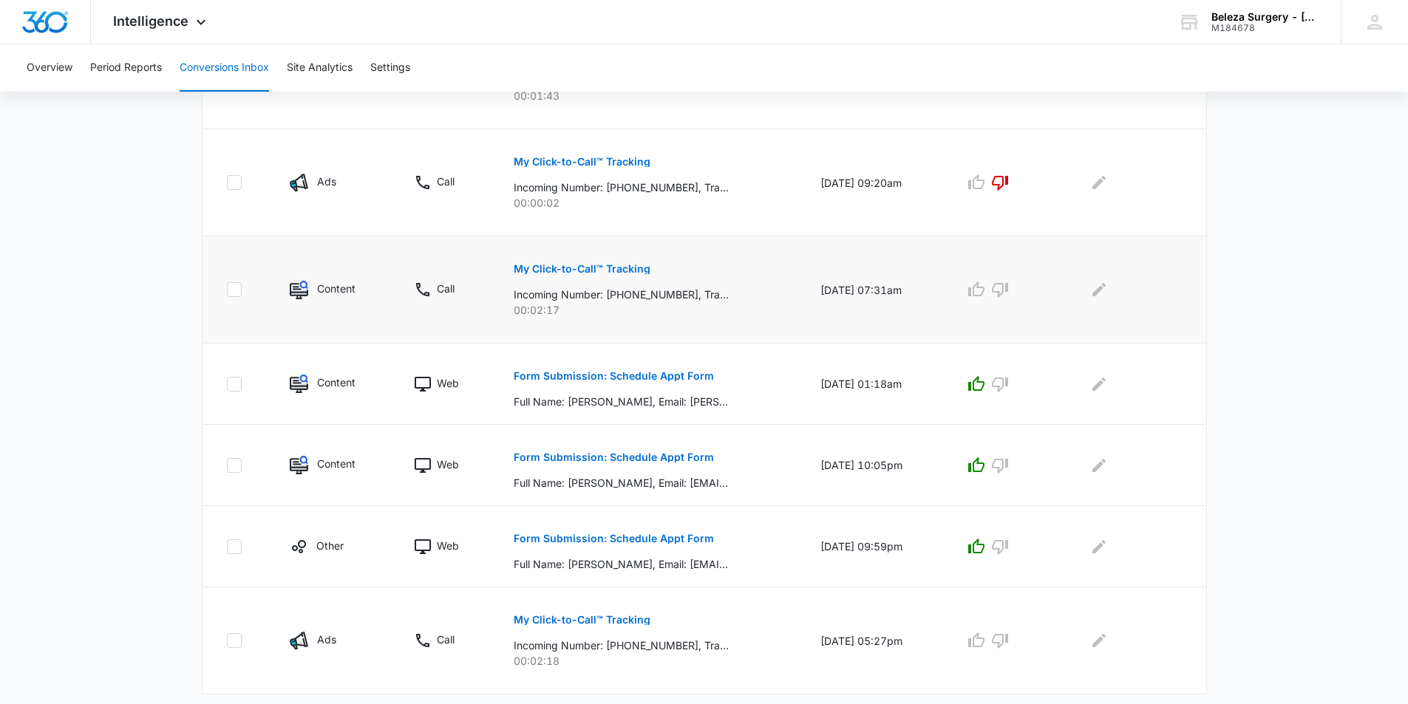
click at [626, 280] on button "My Click-to-Call™ Tracking" at bounding box center [582, 268] width 137 height 35
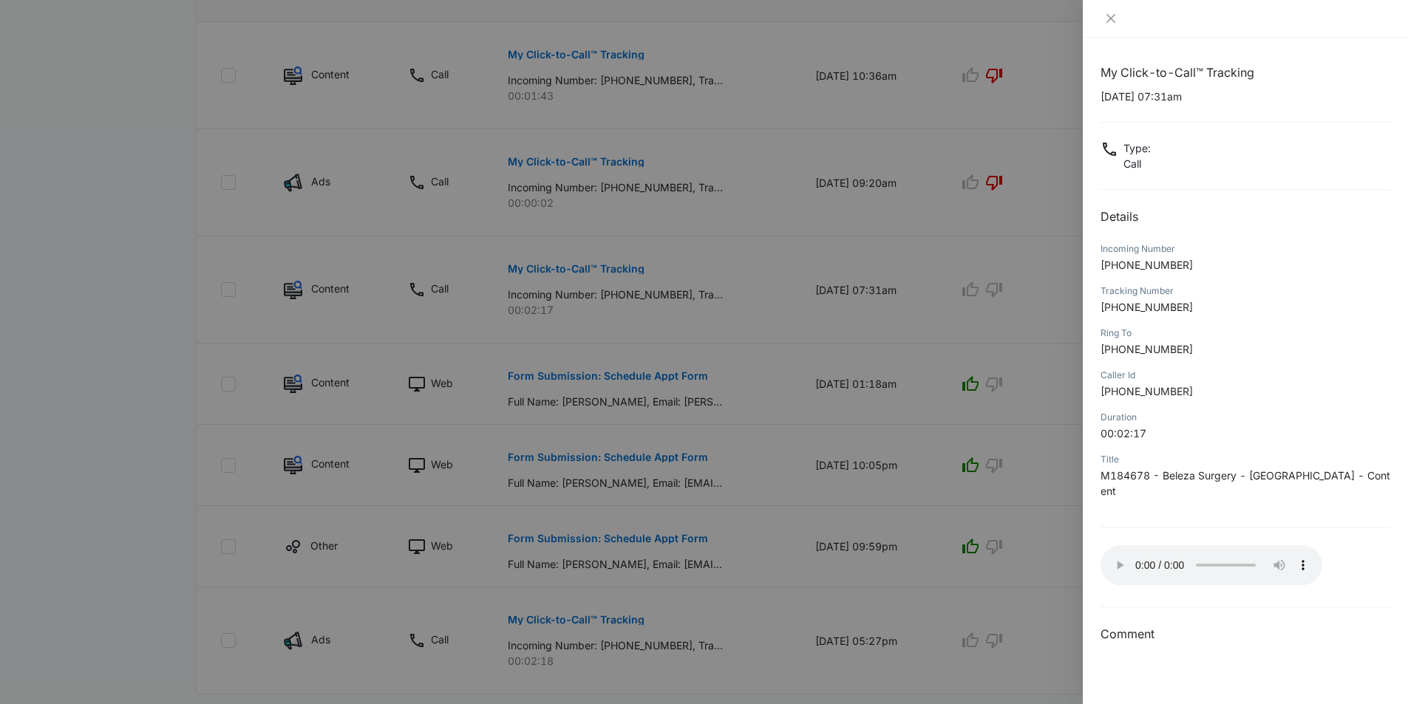
click at [924, 397] on div at bounding box center [704, 352] width 1408 height 704
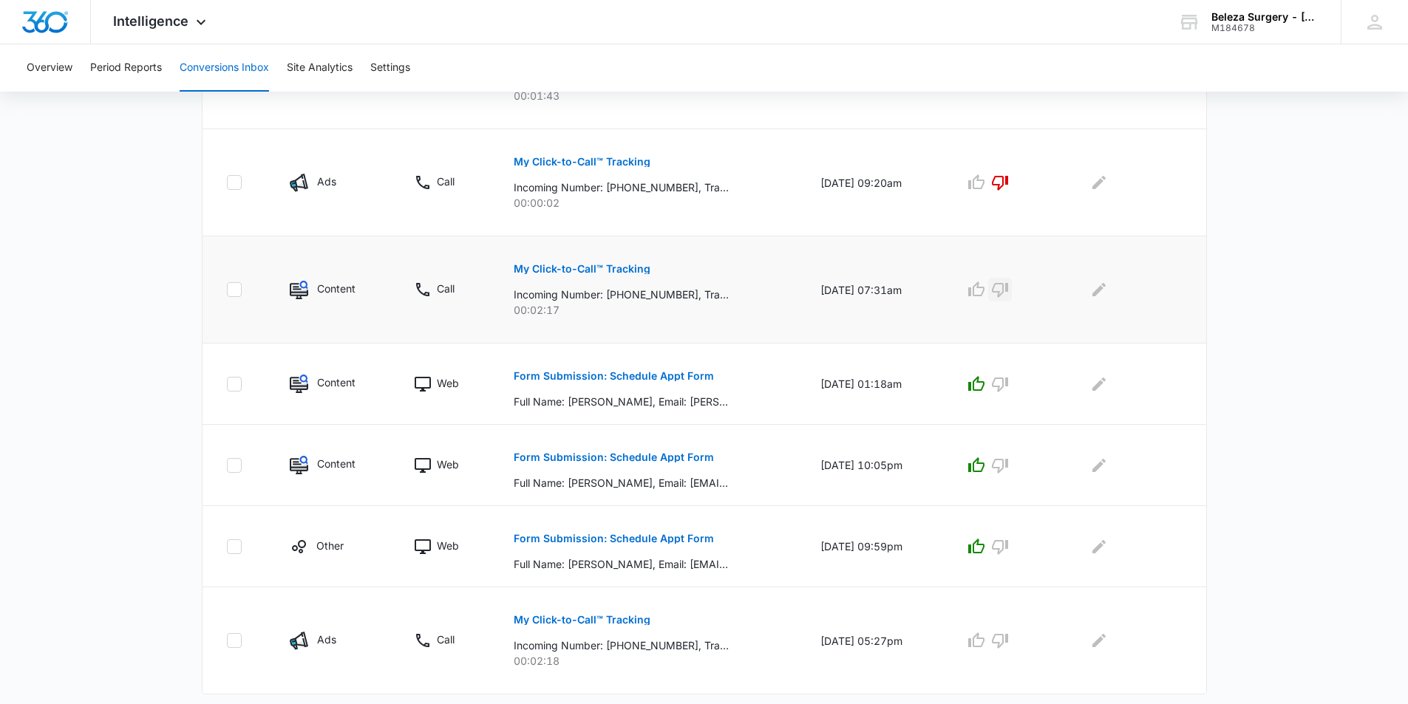
click at [1000, 296] on icon "button" at bounding box center [1000, 290] width 18 height 18
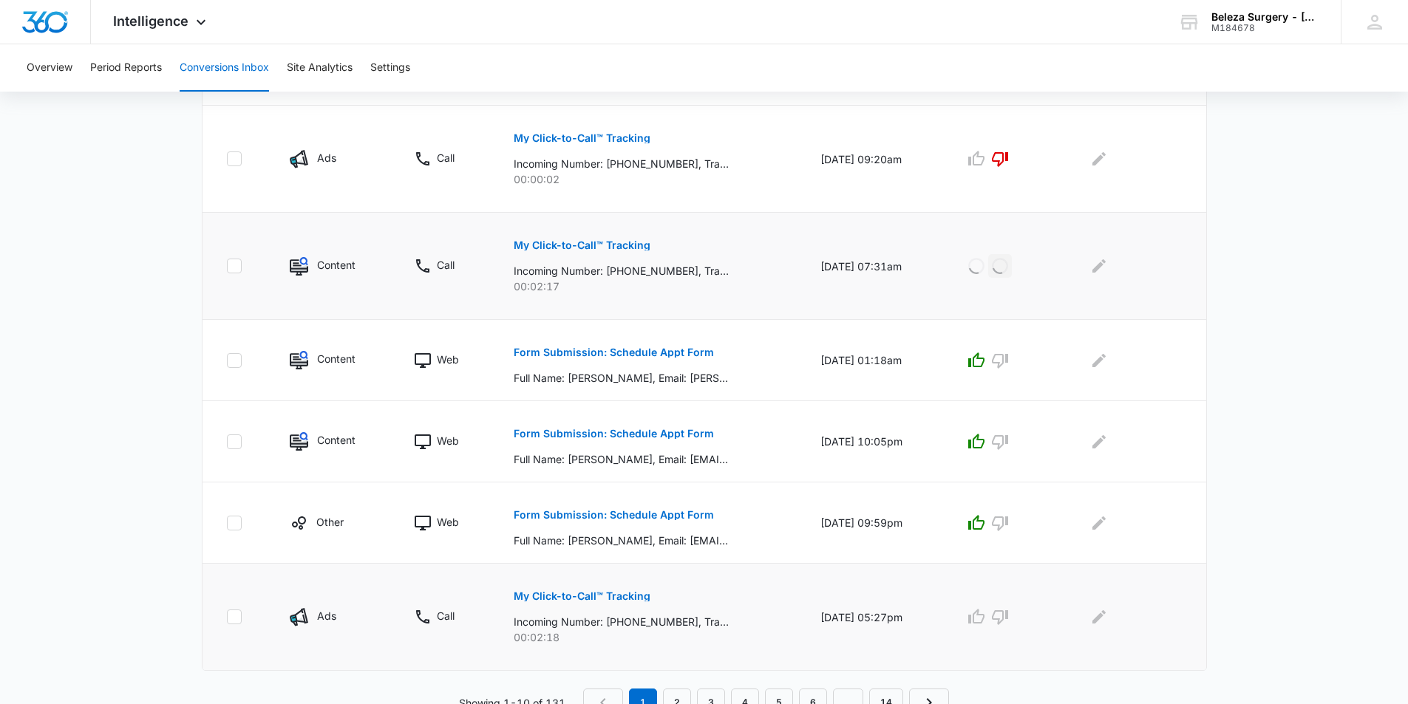
scroll to position [775, 0]
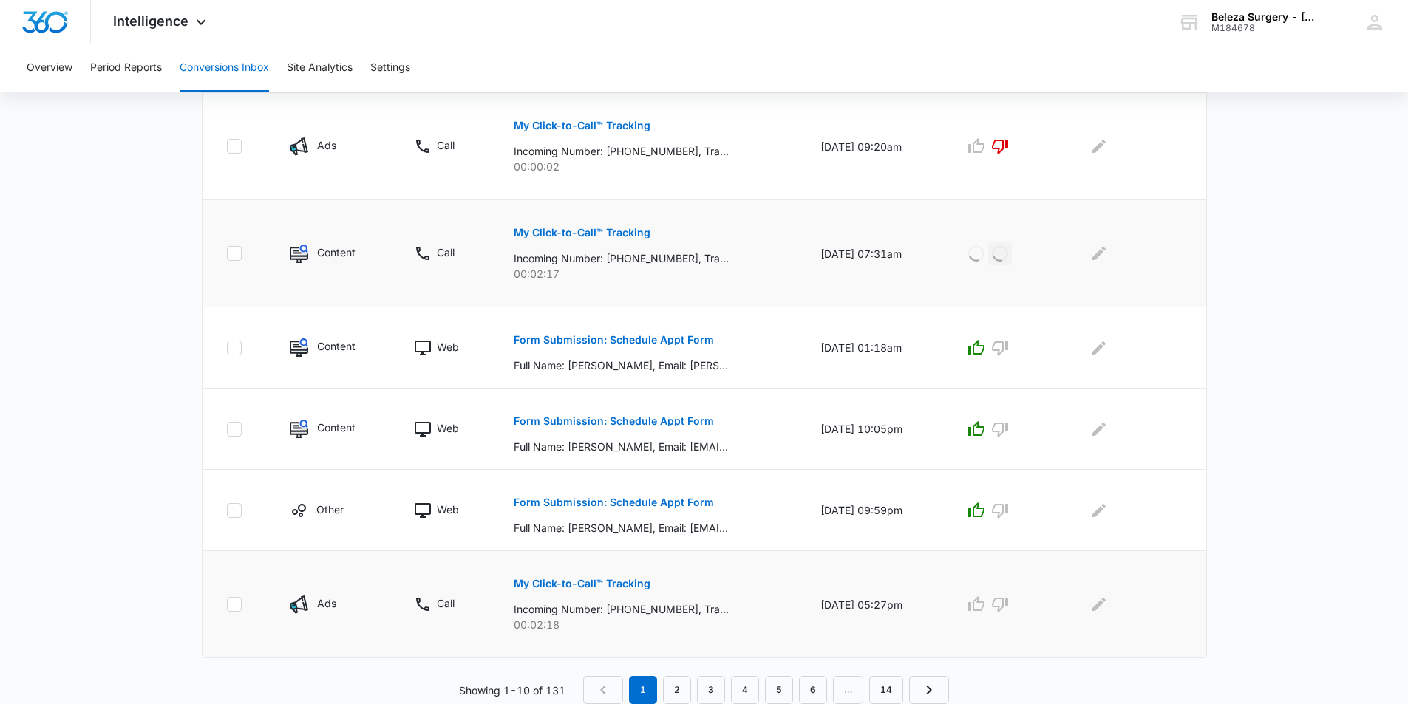
click at [619, 579] on p "My Click-to-Call™ Tracking" at bounding box center [582, 584] width 137 height 10
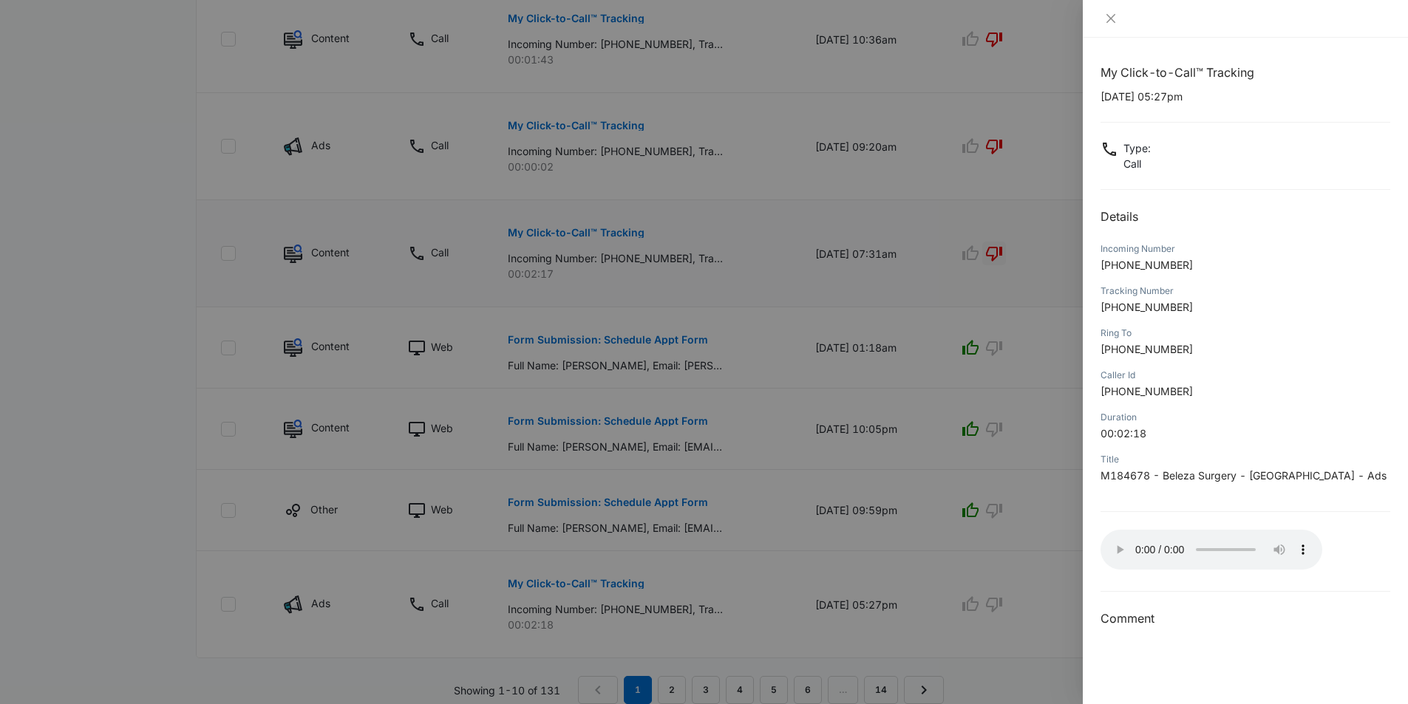
click at [831, 491] on div at bounding box center [704, 352] width 1408 height 704
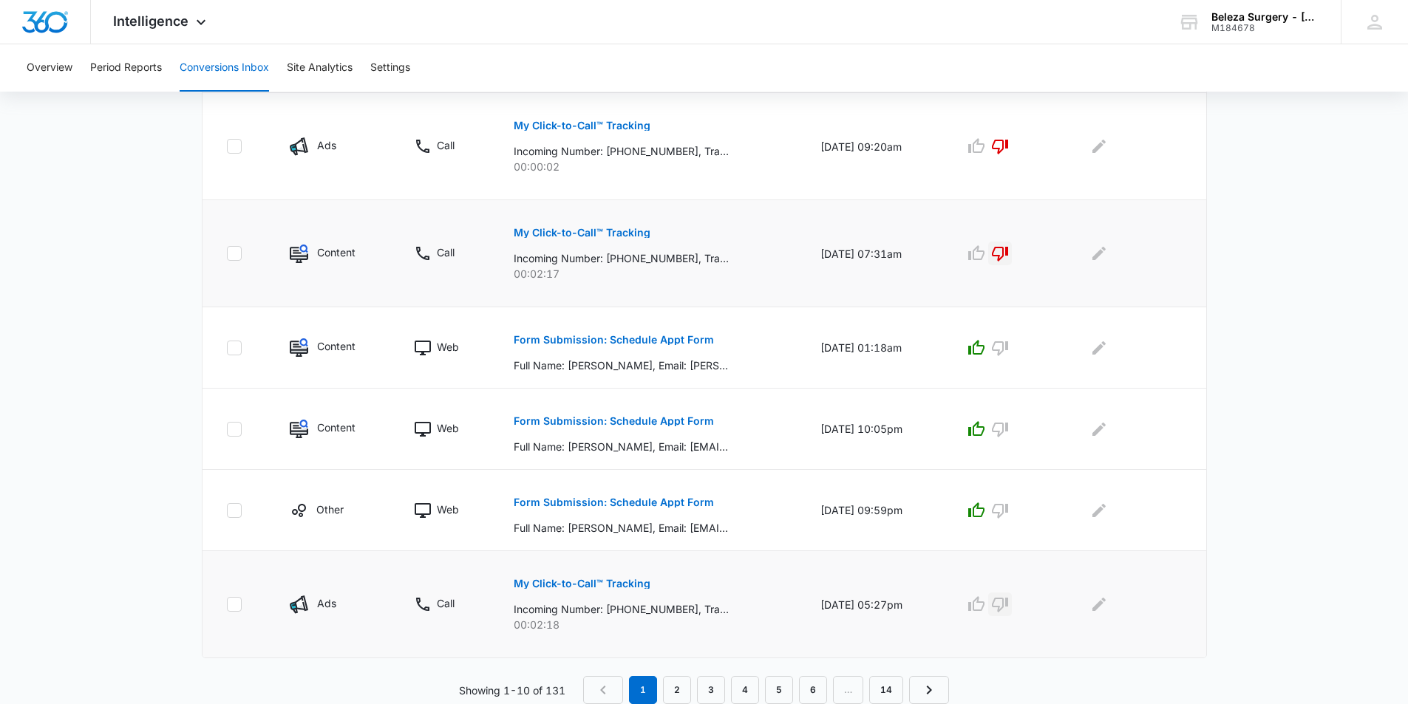
click at [1003, 600] on icon "button" at bounding box center [1000, 605] width 18 height 18
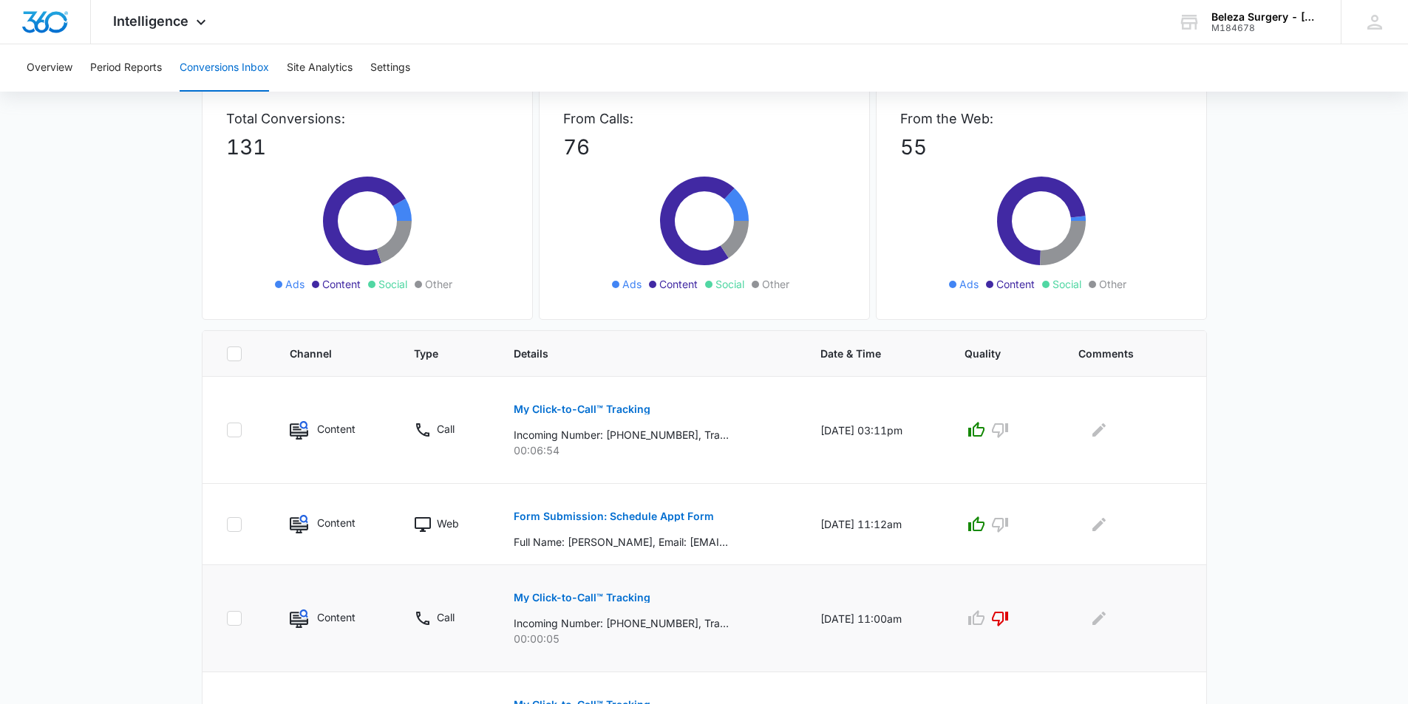
scroll to position [222, 0]
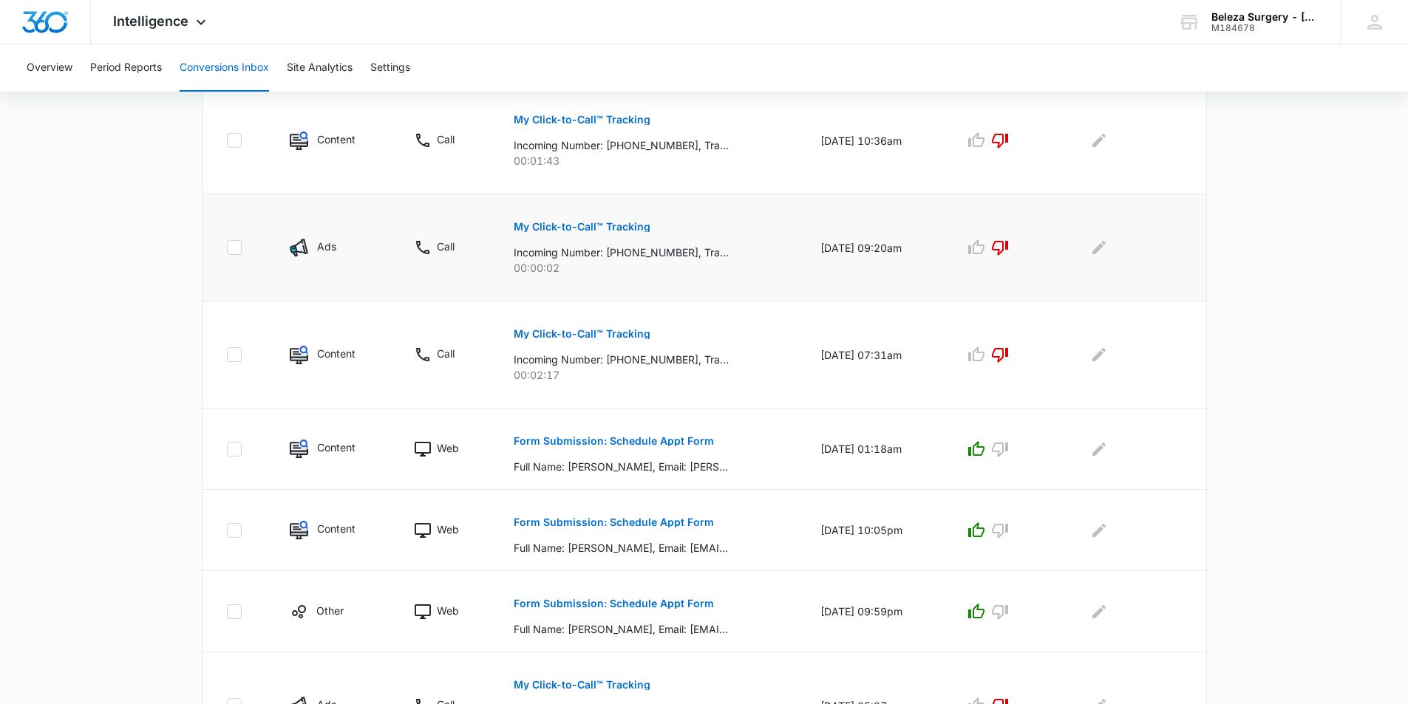
scroll to position [775, 0]
